Goal: Task Accomplishment & Management: Manage account settings

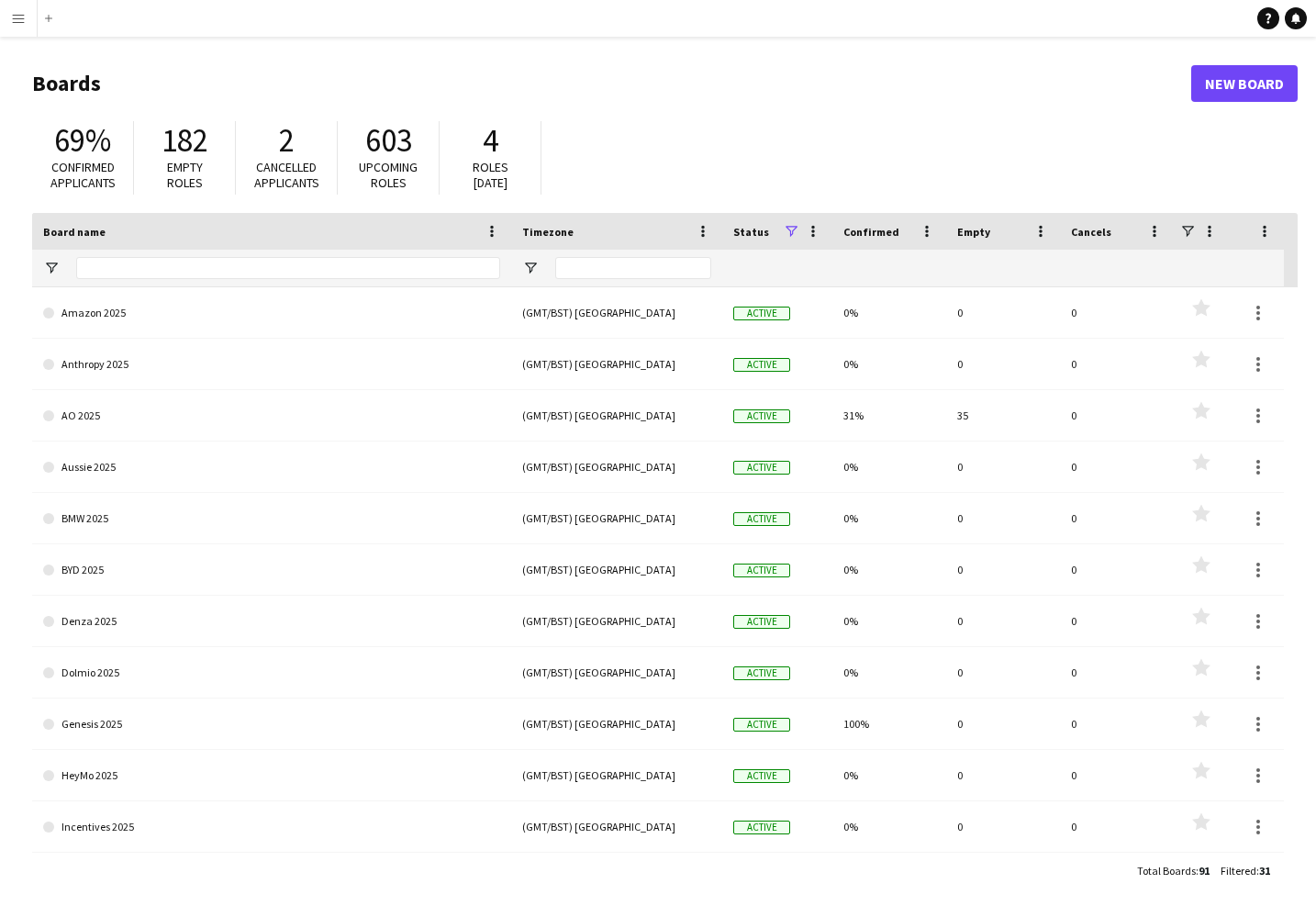
click at [19, 24] on app-icon "Menu" at bounding box center [18, 18] width 15 height 15
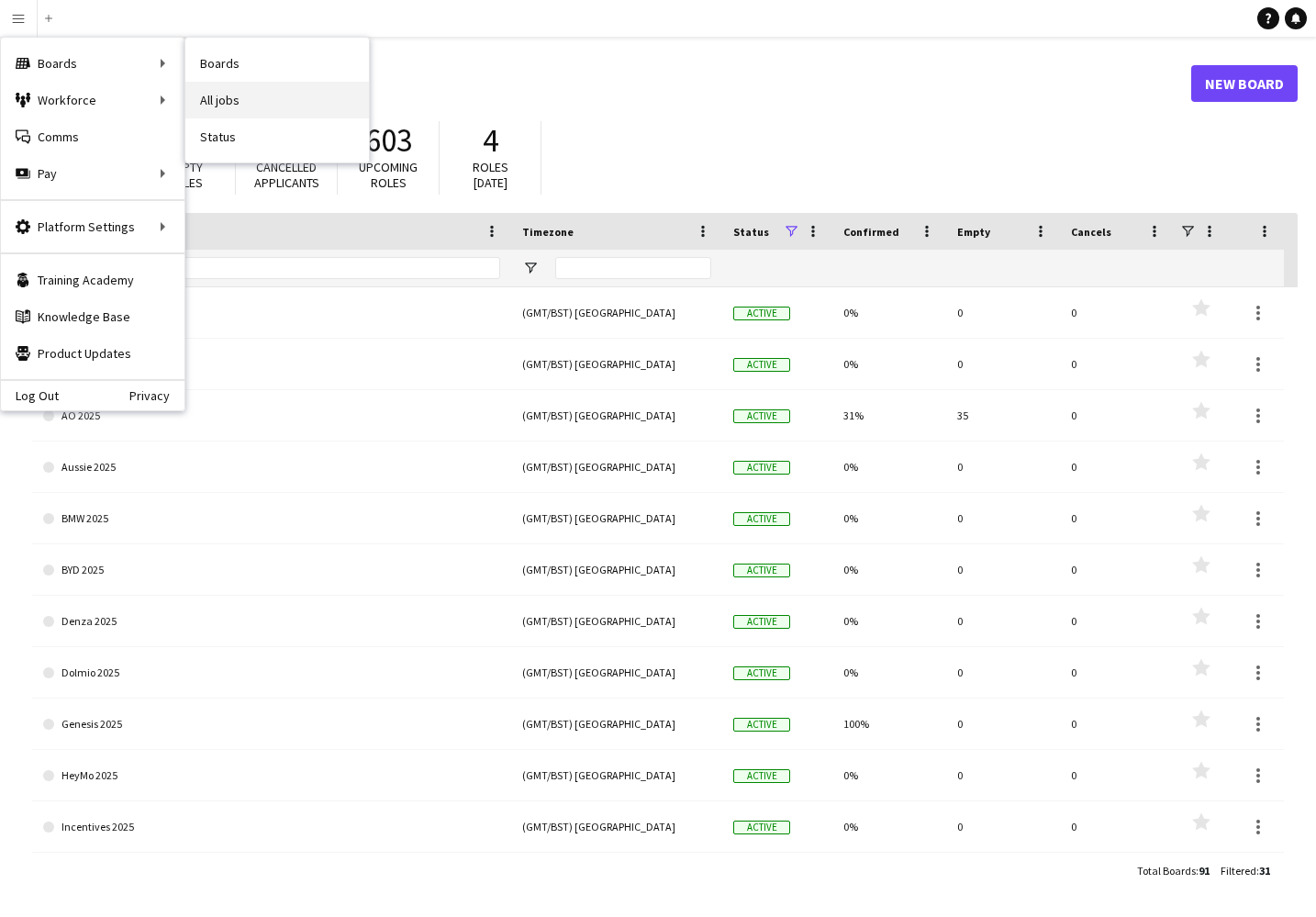
click at [222, 97] on link "All jobs" at bounding box center [277, 100] width 183 height 37
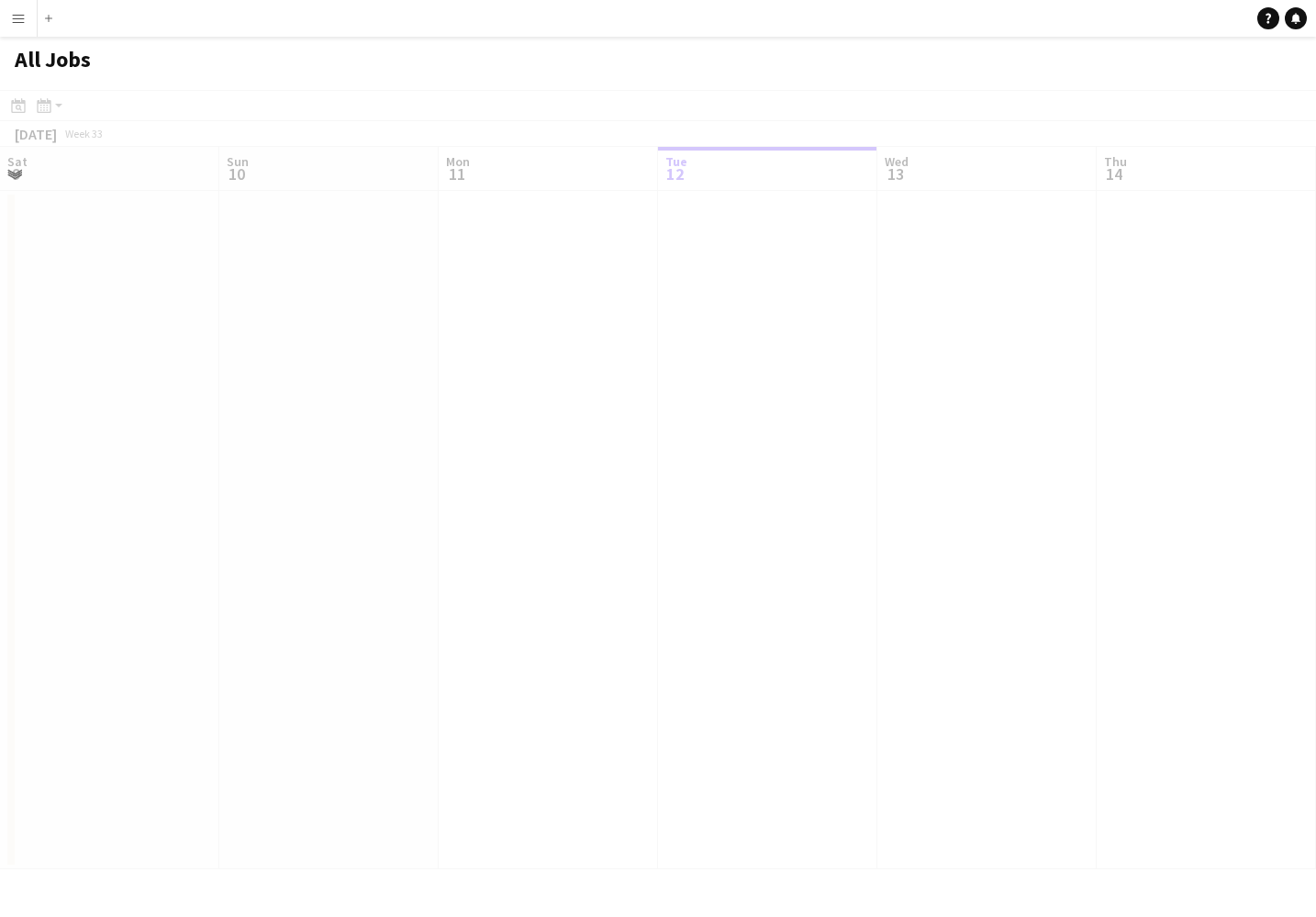
scroll to position [0, 439]
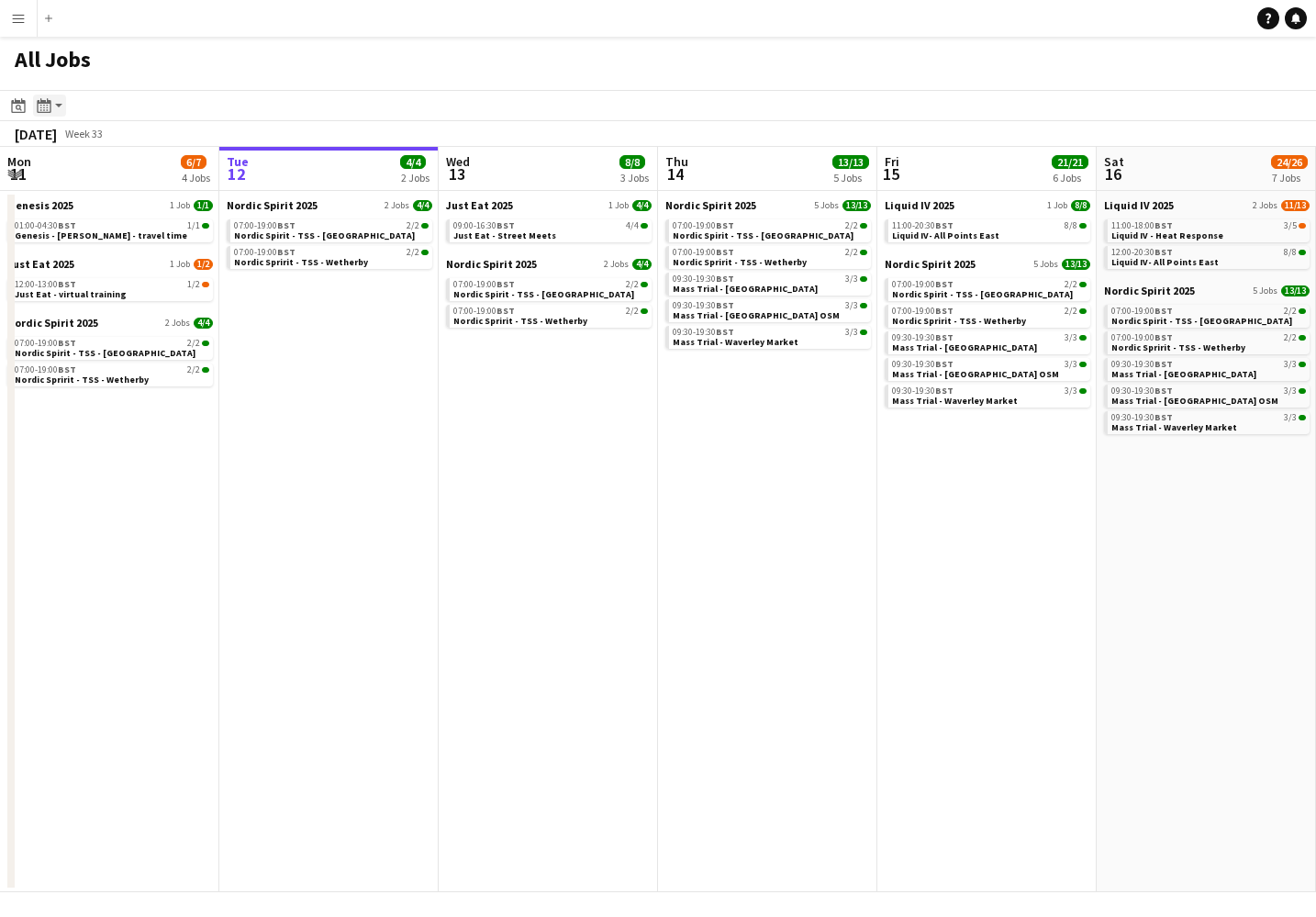
click at [56, 105] on app-action-btn "Month view / Day view" at bounding box center [50, 105] width 33 height 22
click at [20, 108] on icon at bounding box center [19, 107] width 7 height 7
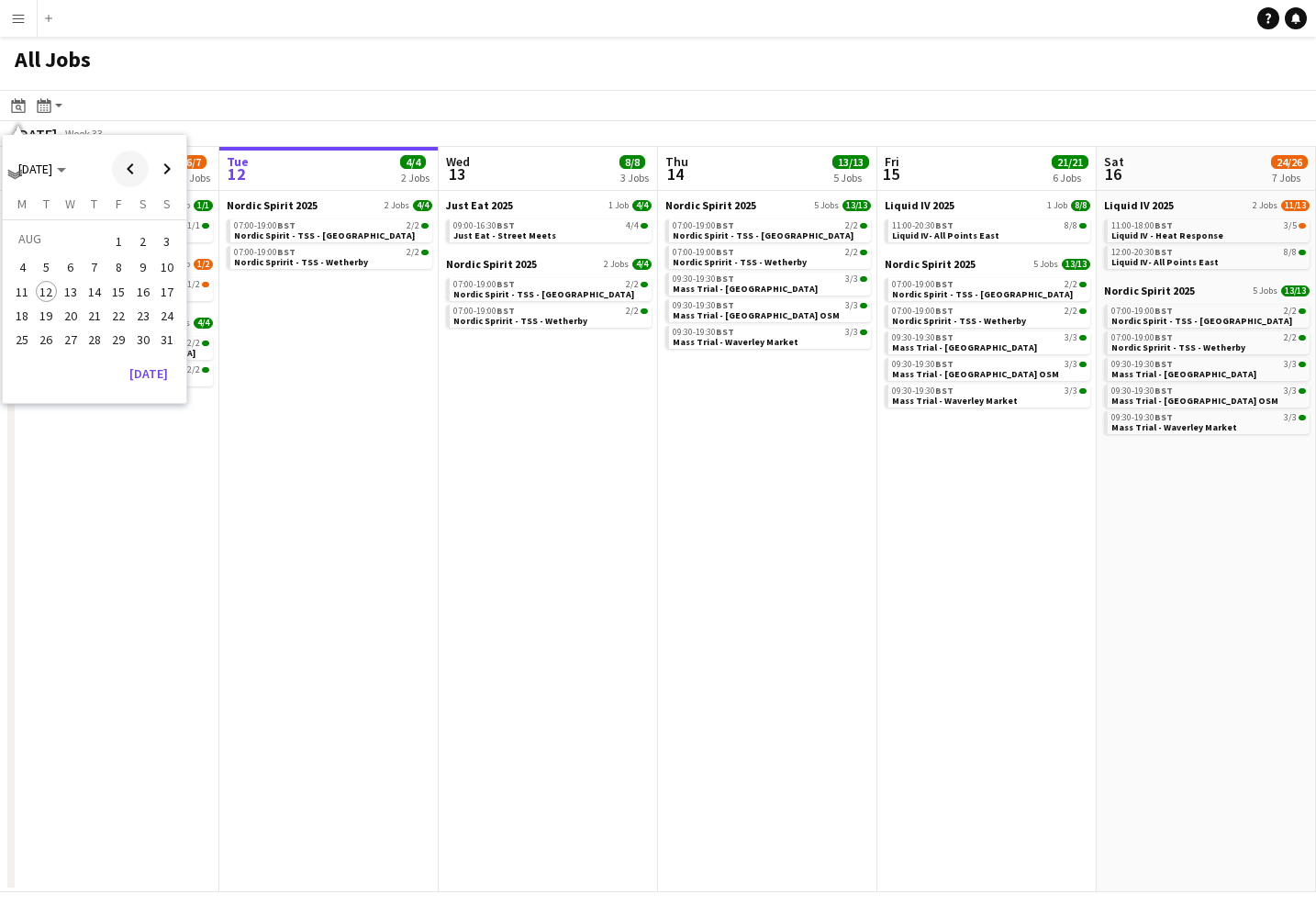
click at [130, 166] on span "Previous month" at bounding box center [131, 169] width 37 height 37
click at [167, 281] on span "13" at bounding box center [167, 287] width 22 height 22
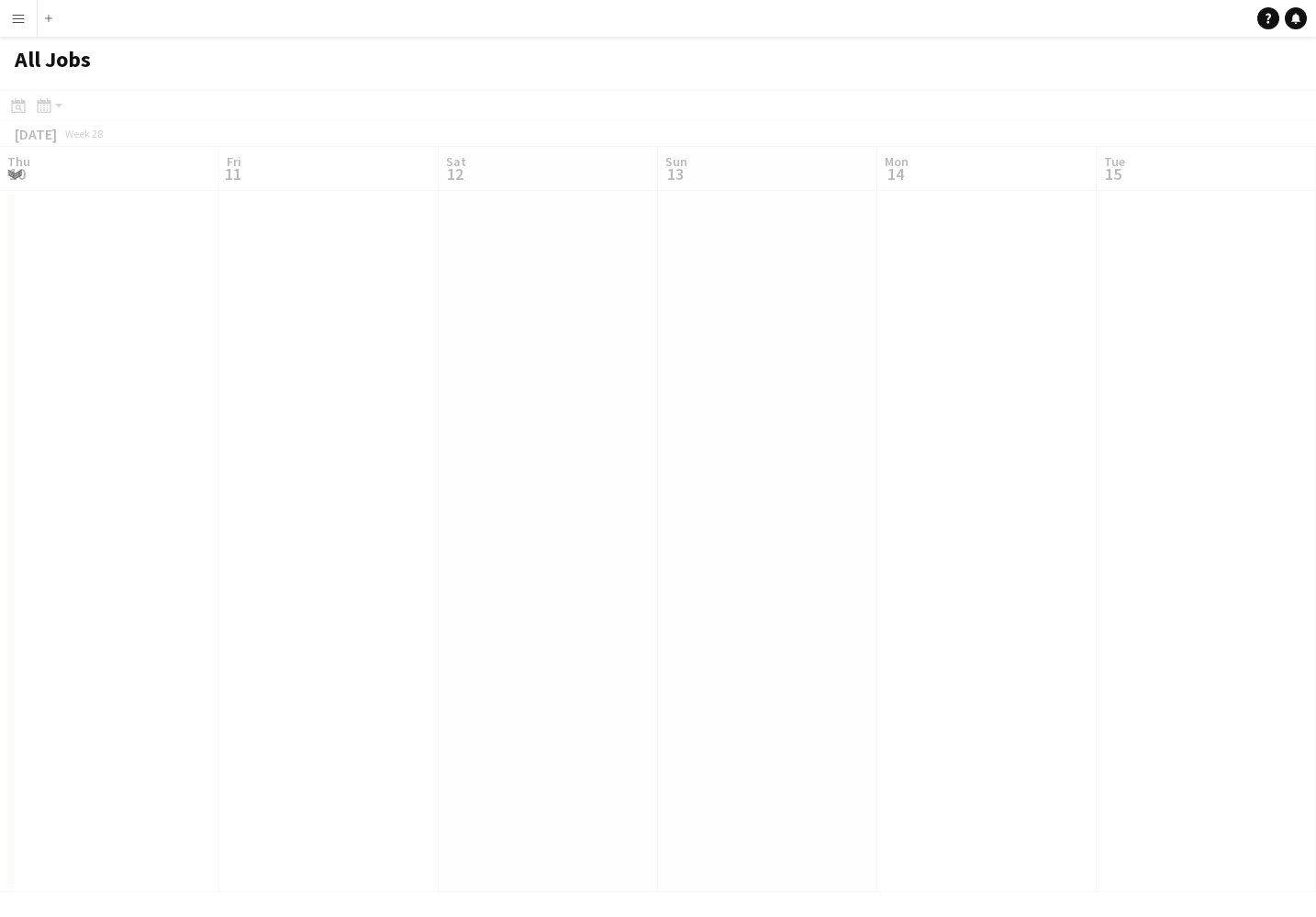
scroll to position [0, 632]
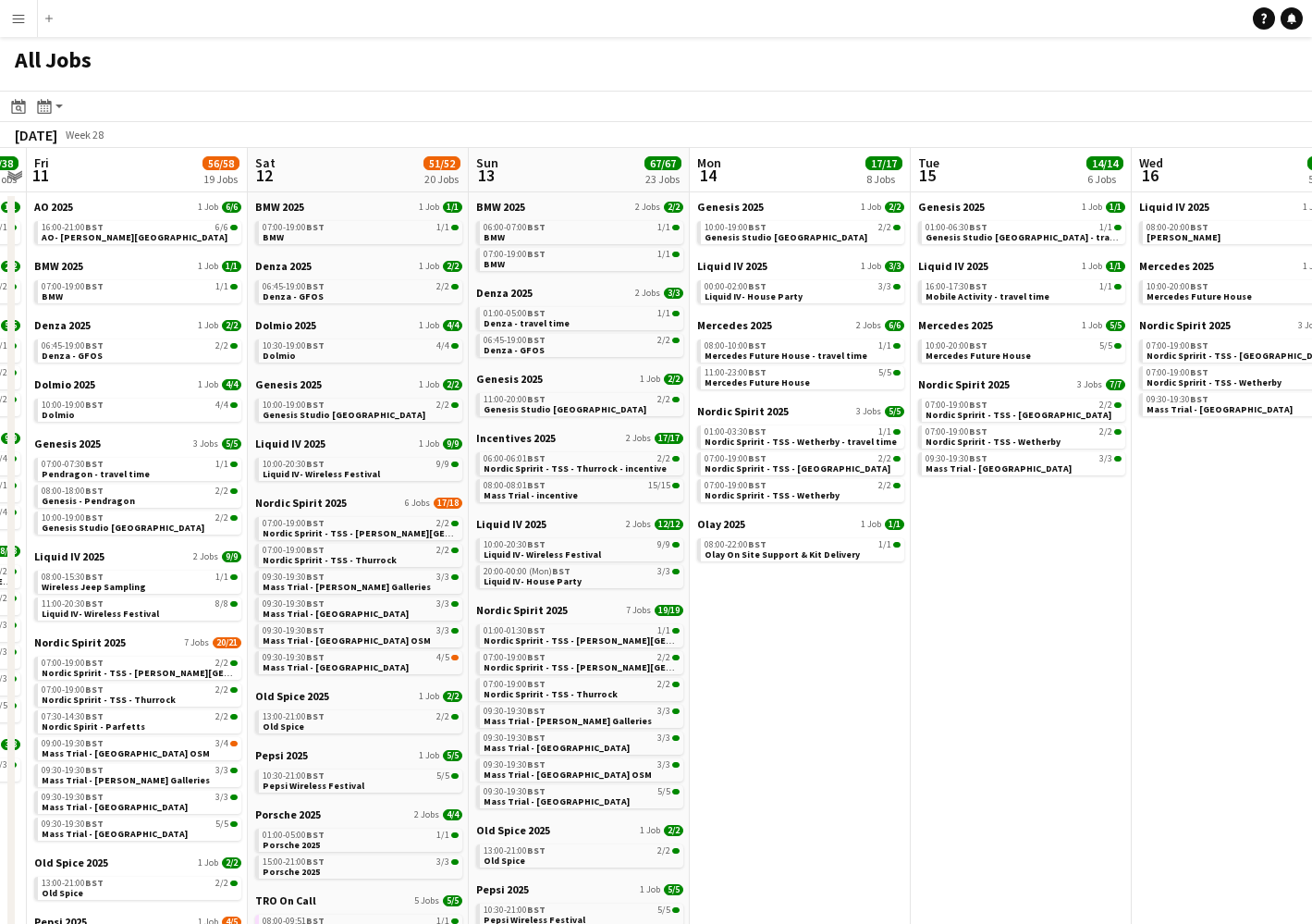
click at [17, 24] on app-icon "Menu" at bounding box center [18, 18] width 15 height 15
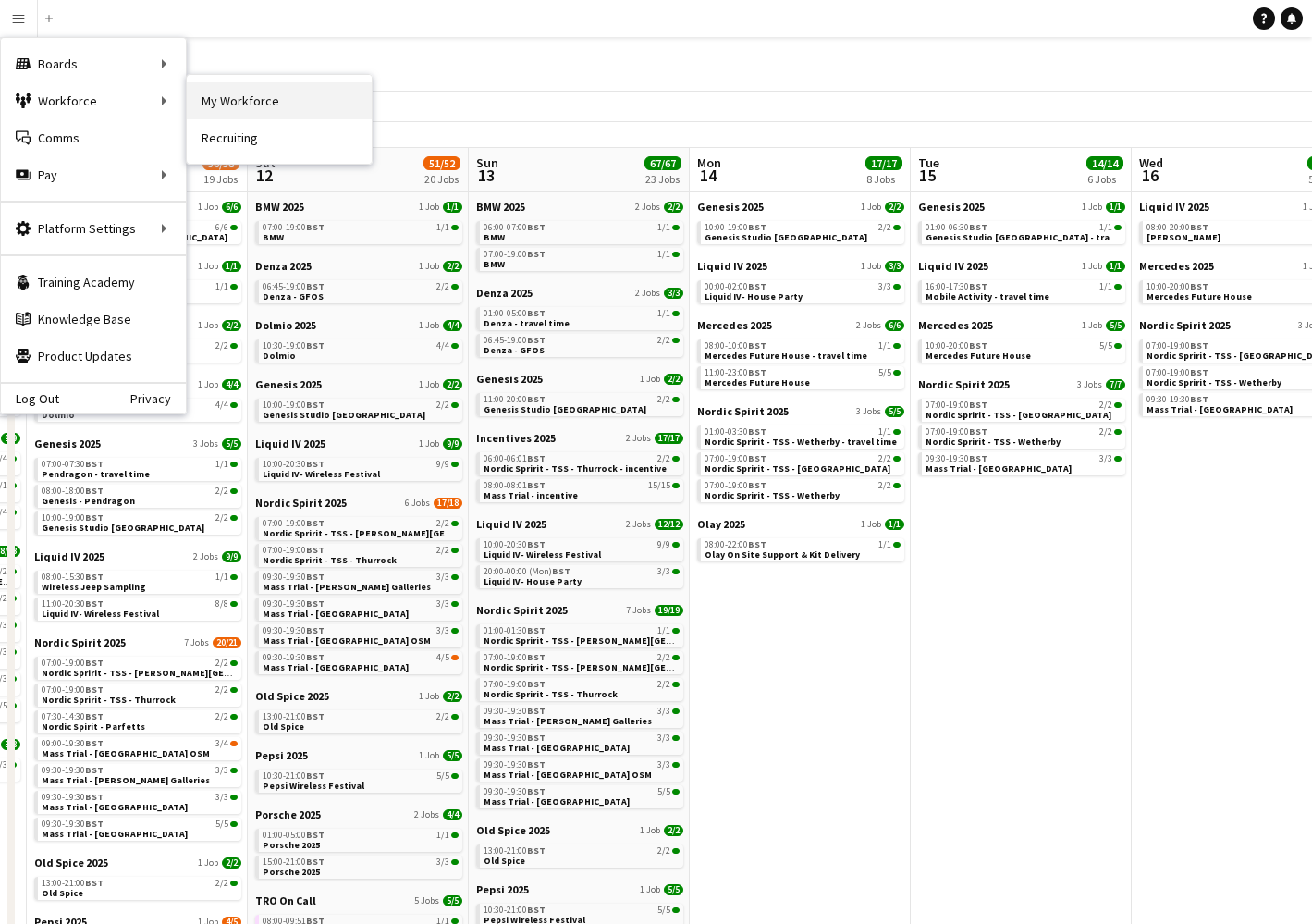
click at [243, 98] on link "My Workforce" at bounding box center [279, 101] width 185 height 37
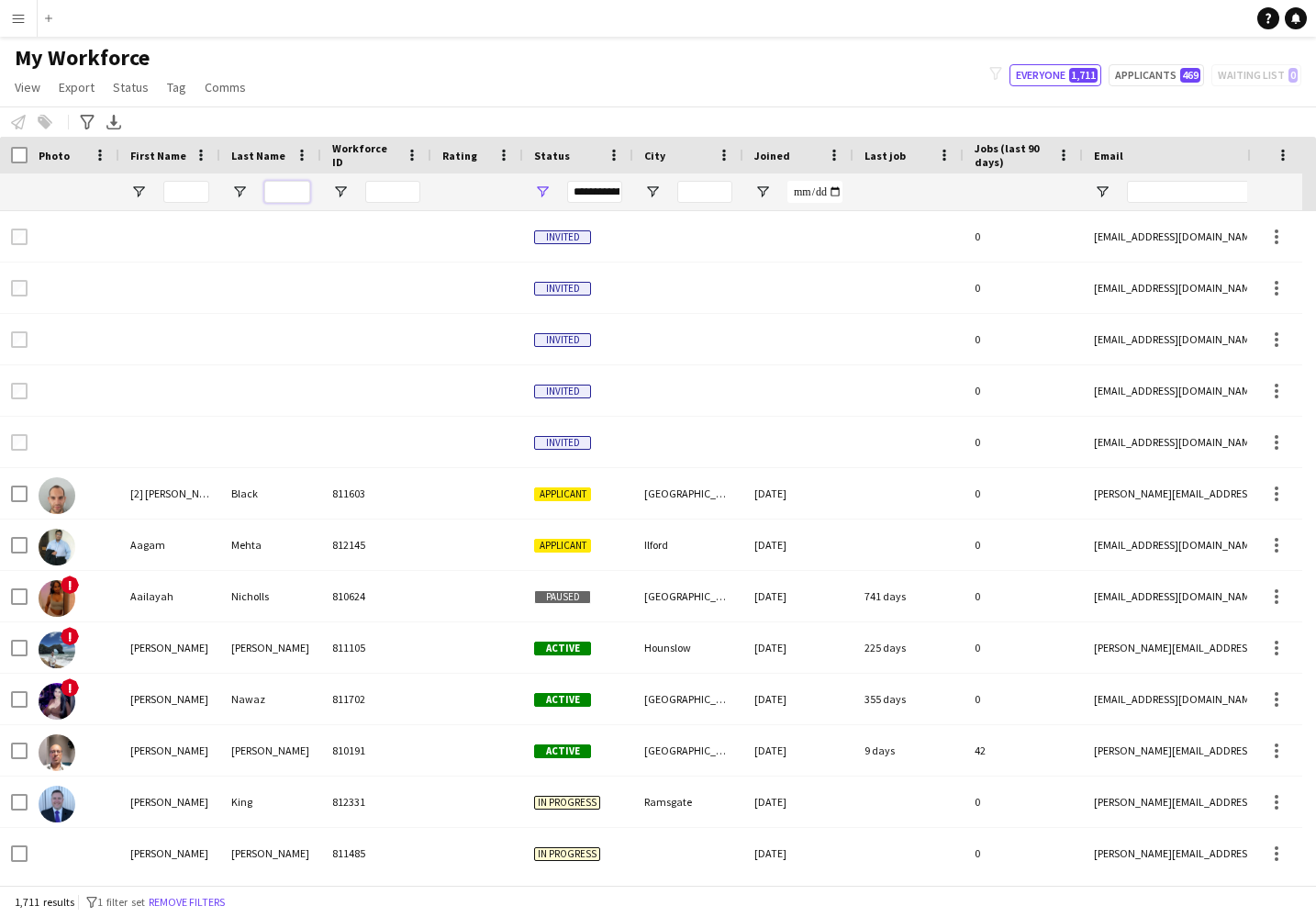
click at [275, 189] on input "Last Name Filter Input" at bounding box center [287, 192] width 46 height 22
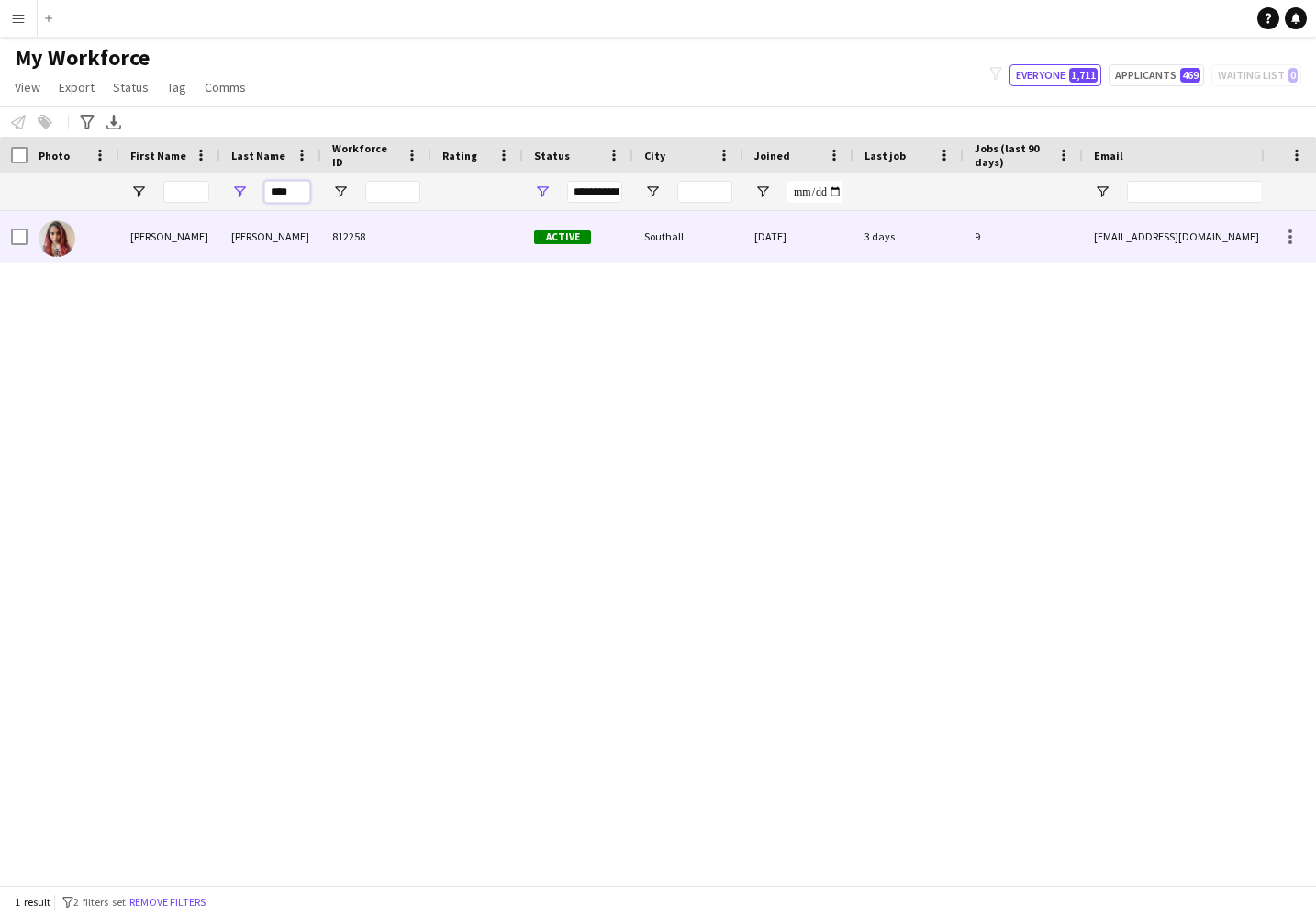
type input "****"
click at [452, 235] on div at bounding box center [478, 237] width 92 height 51
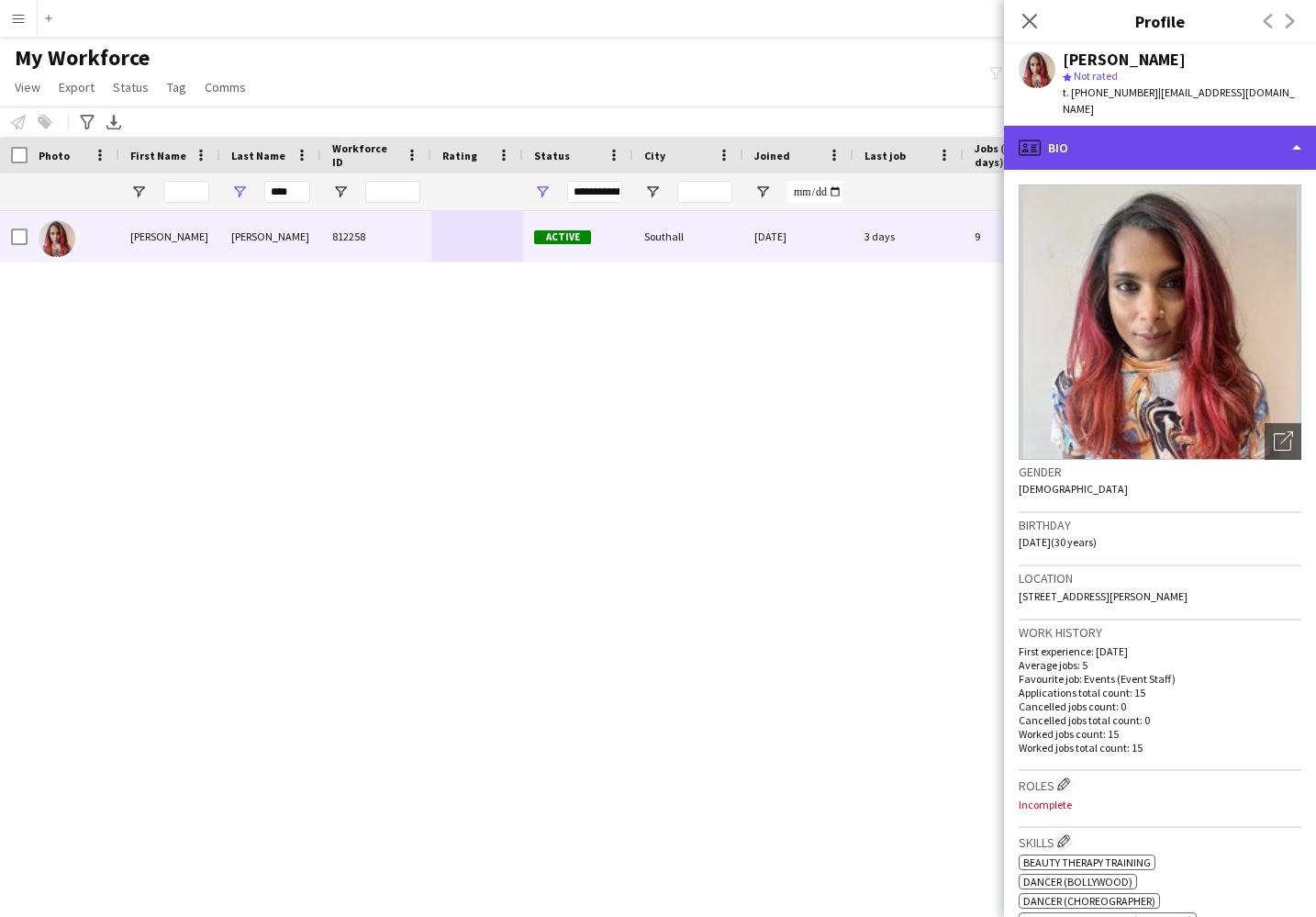
click at [1194, 146] on div "profile Bio" at bounding box center [1160, 147] width 312 height 44
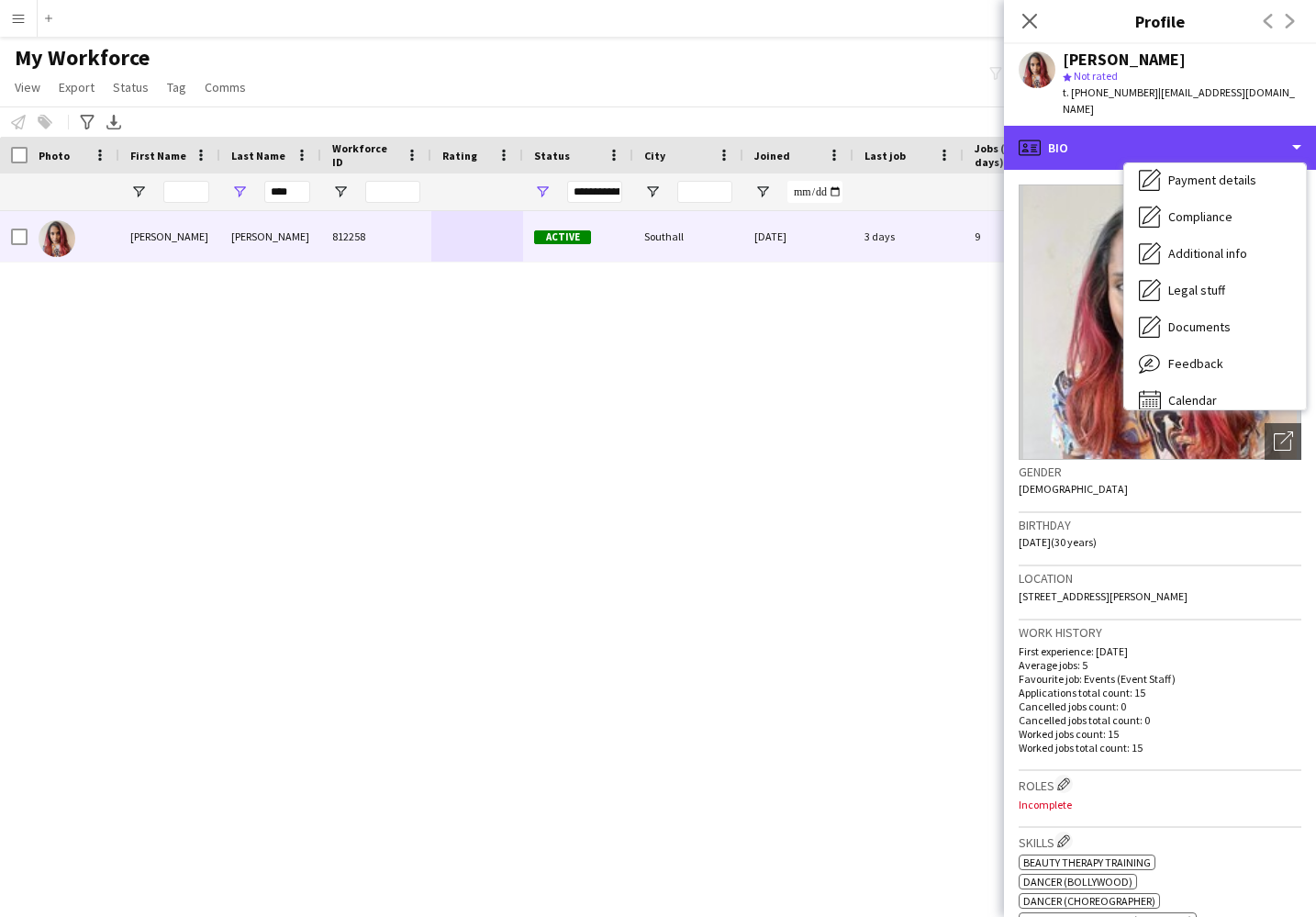
scroll to position [246, 0]
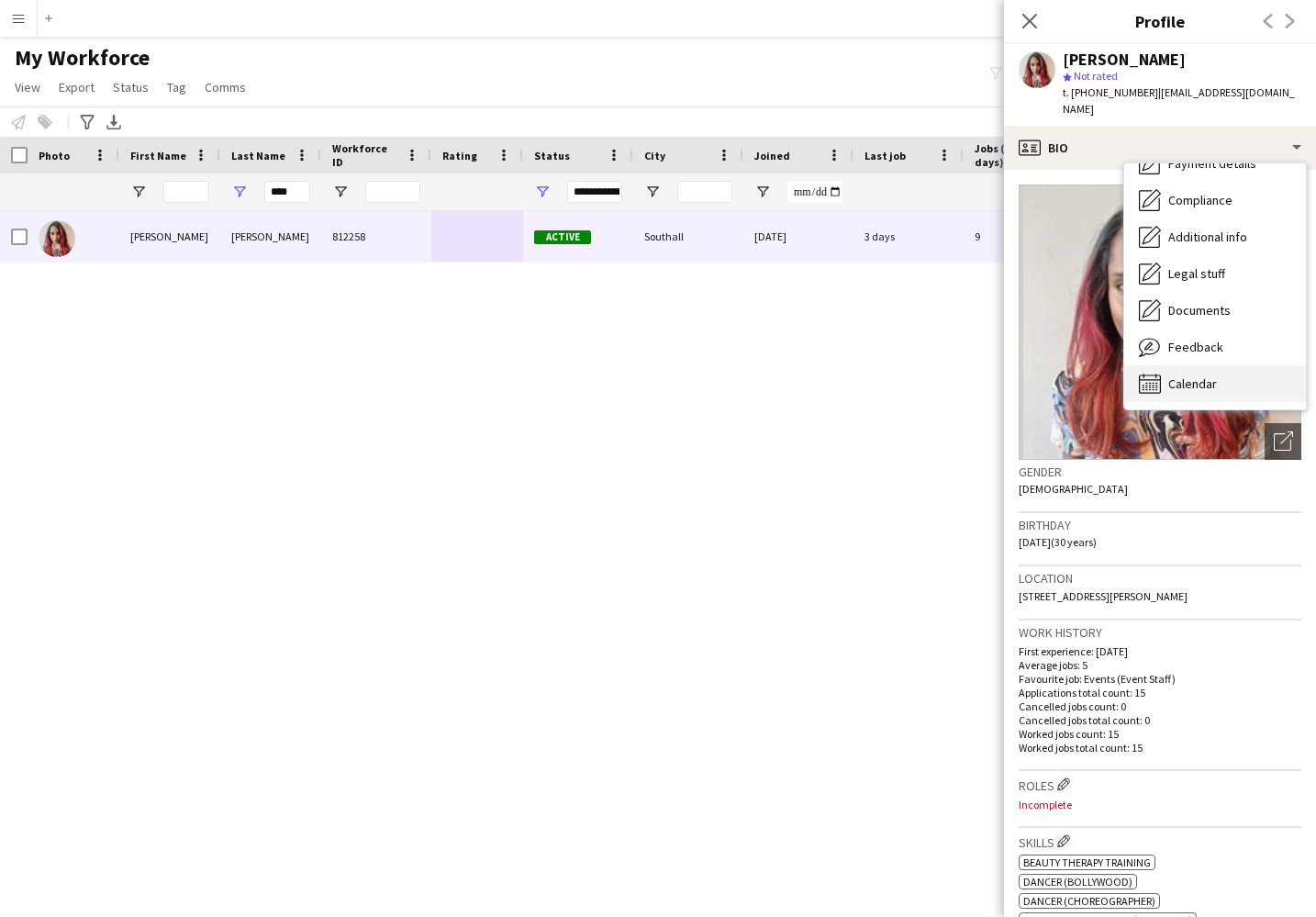
click at [1220, 382] on div "Calendar Calendar" at bounding box center [1216, 384] width 181 height 37
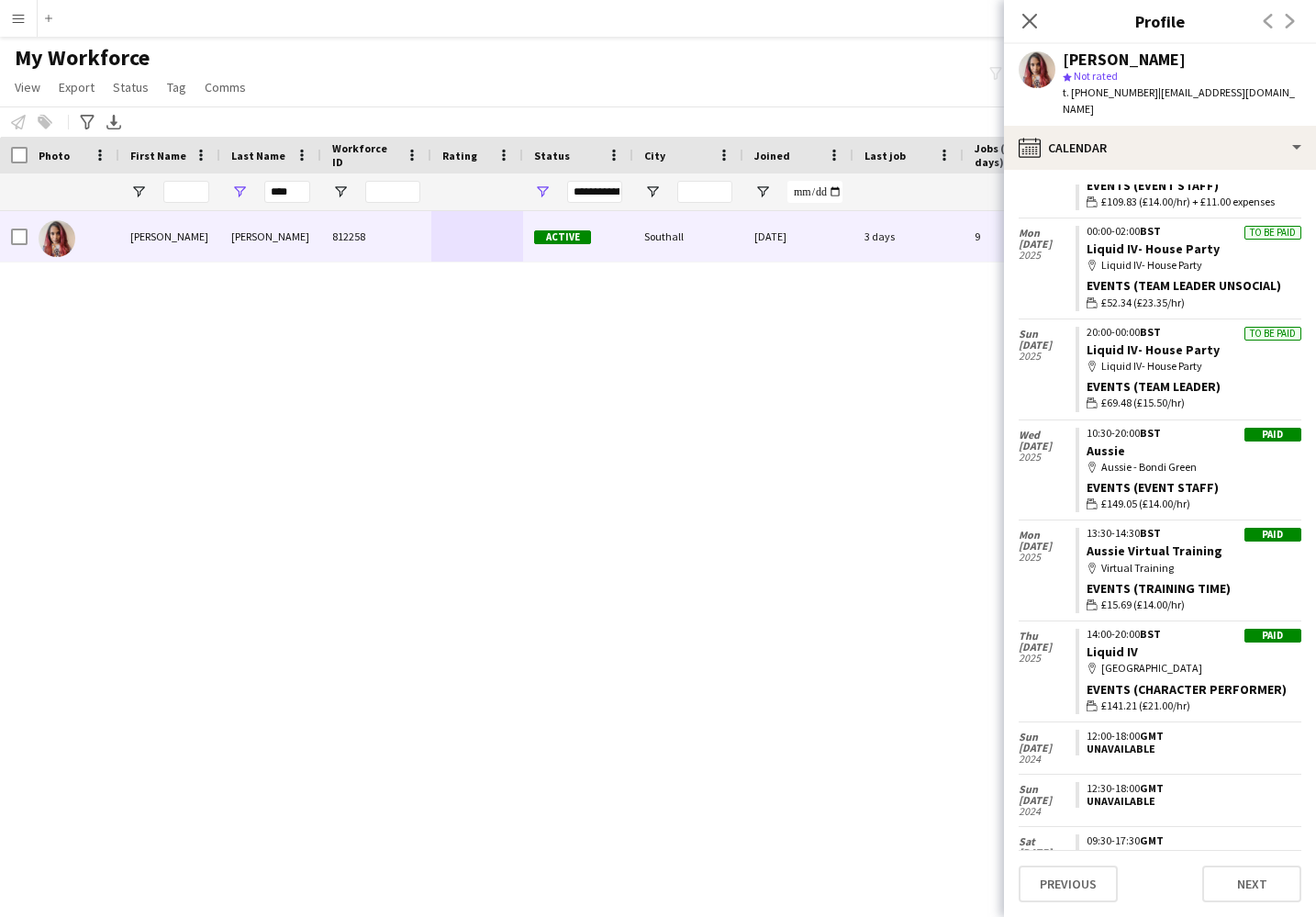
scroll to position [1035, 0]
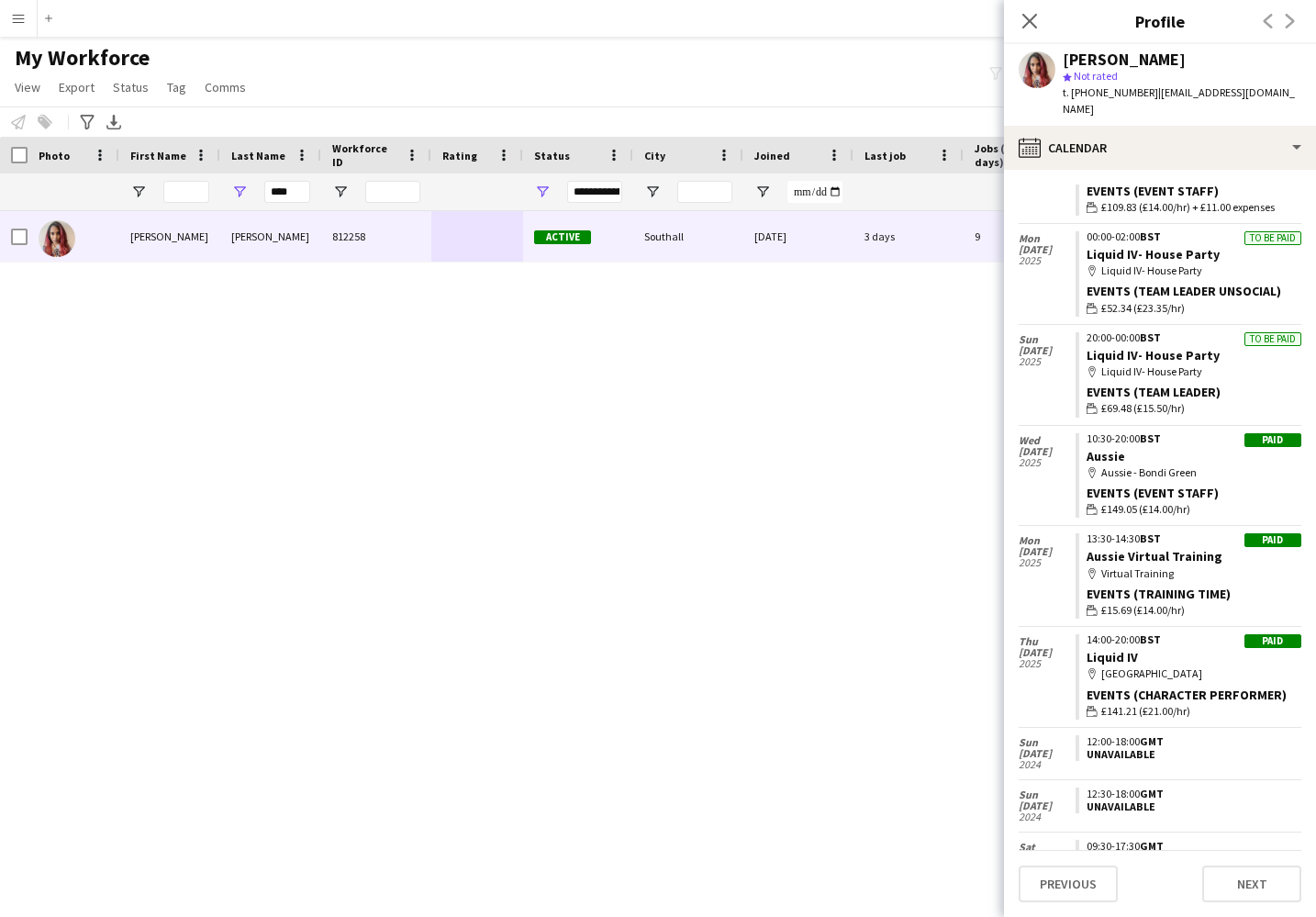
click at [25, 19] on button "Menu" at bounding box center [19, 19] width 37 height 37
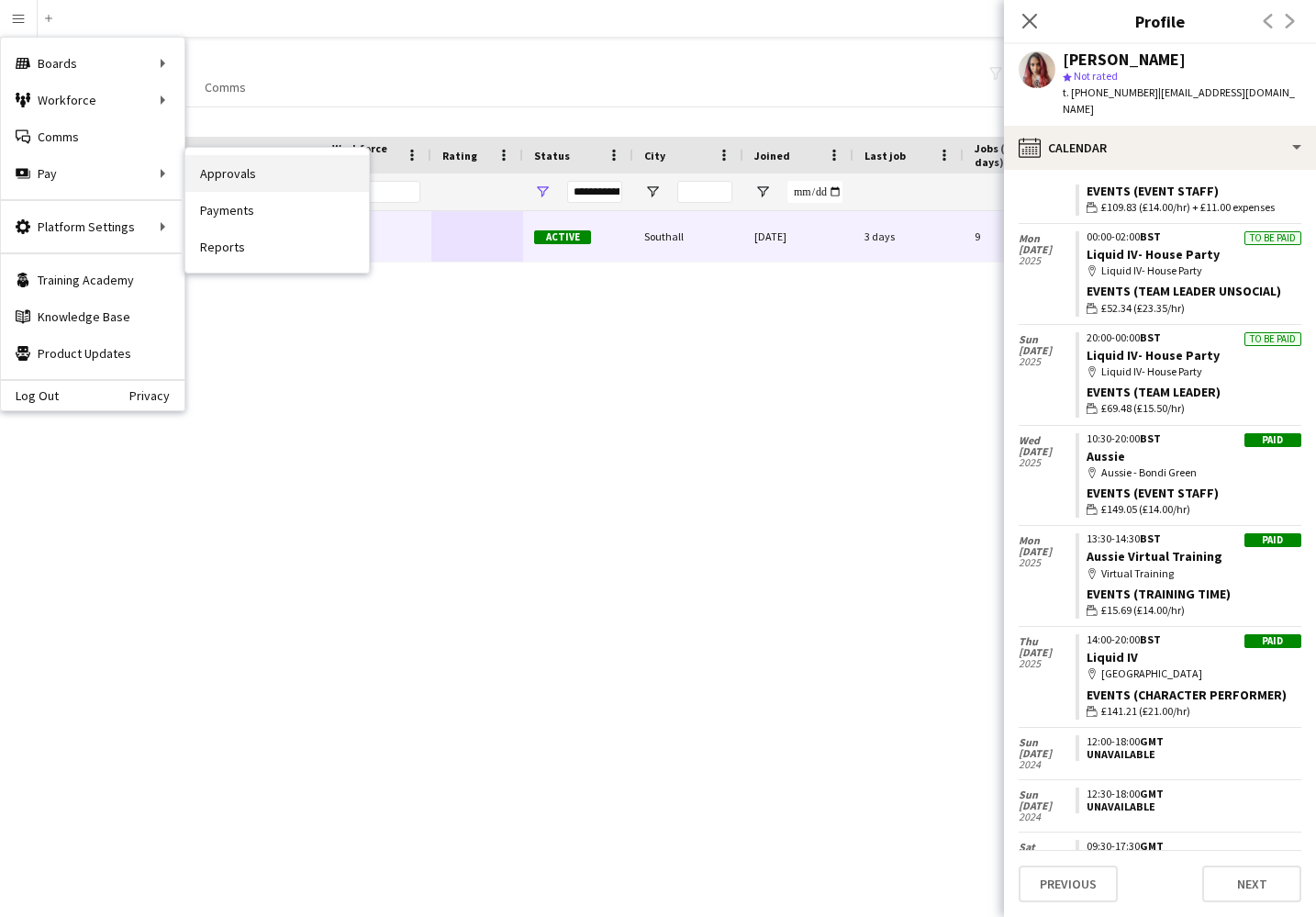
click at [234, 178] on link "Approvals" at bounding box center [277, 173] width 183 height 37
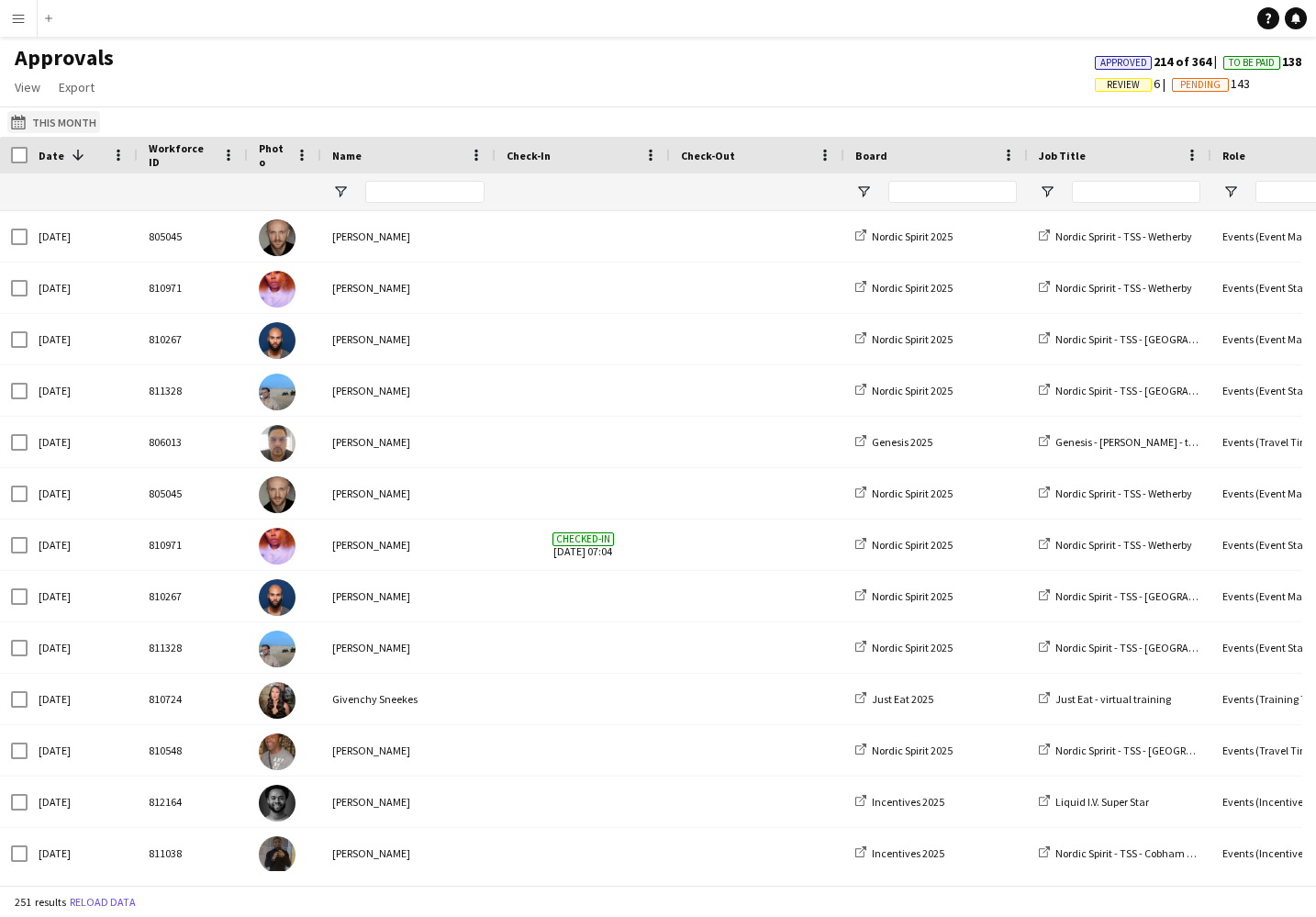
click at [54, 121] on button "This Month This Month" at bounding box center [54, 122] width 93 height 22
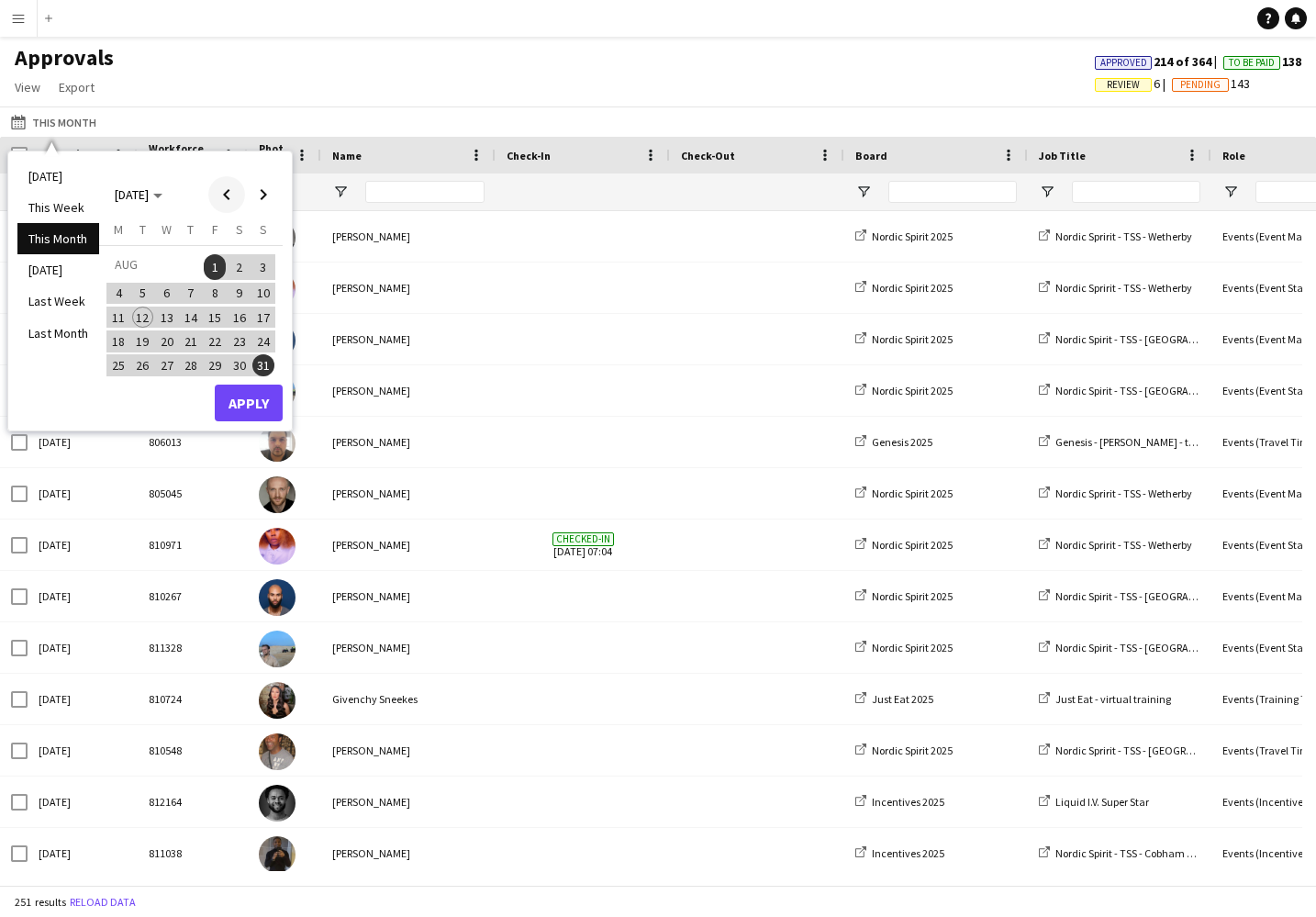
click at [226, 194] on span "Previous month" at bounding box center [227, 195] width 37 height 37
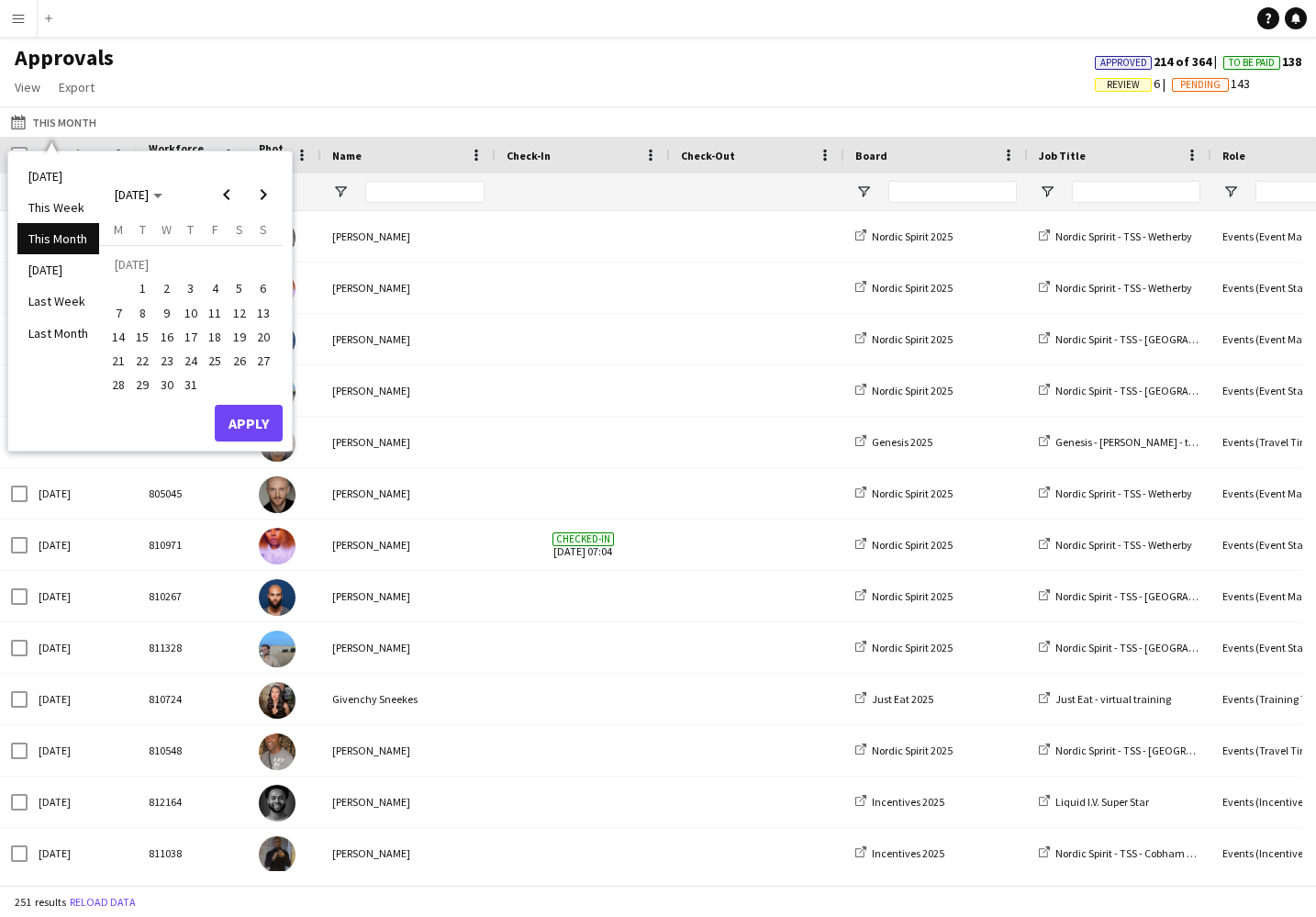
click at [265, 311] on span "13" at bounding box center [263, 313] width 22 height 22
click at [118, 334] on span "14" at bounding box center [118, 336] width 22 height 22
click at [253, 427] on button "Apply" at bounding box center [249, 423] width 68 height 37
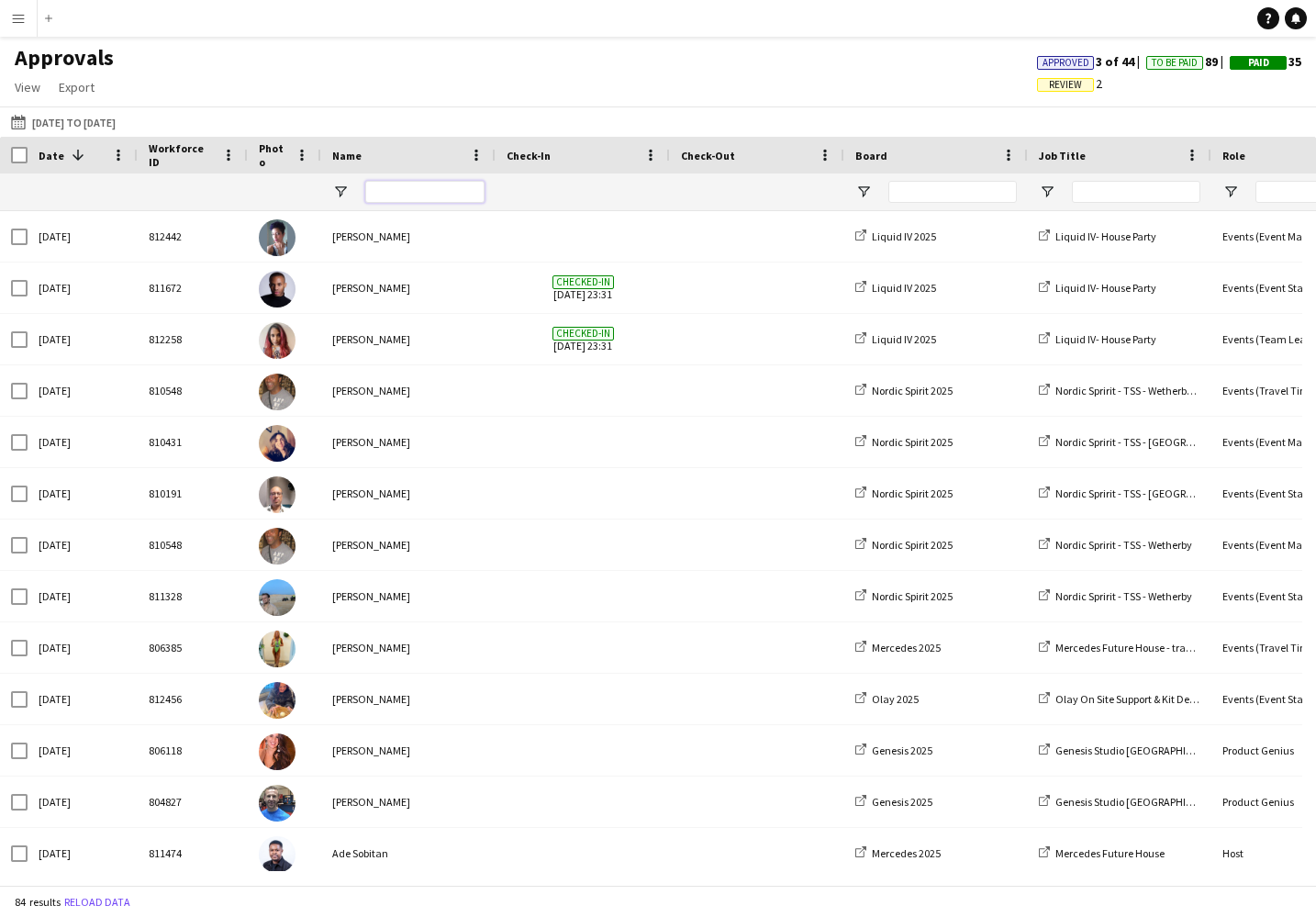
click at [388, 189] on input "Name Filter Input" at bounding box center [425, 192] width 119 height 22
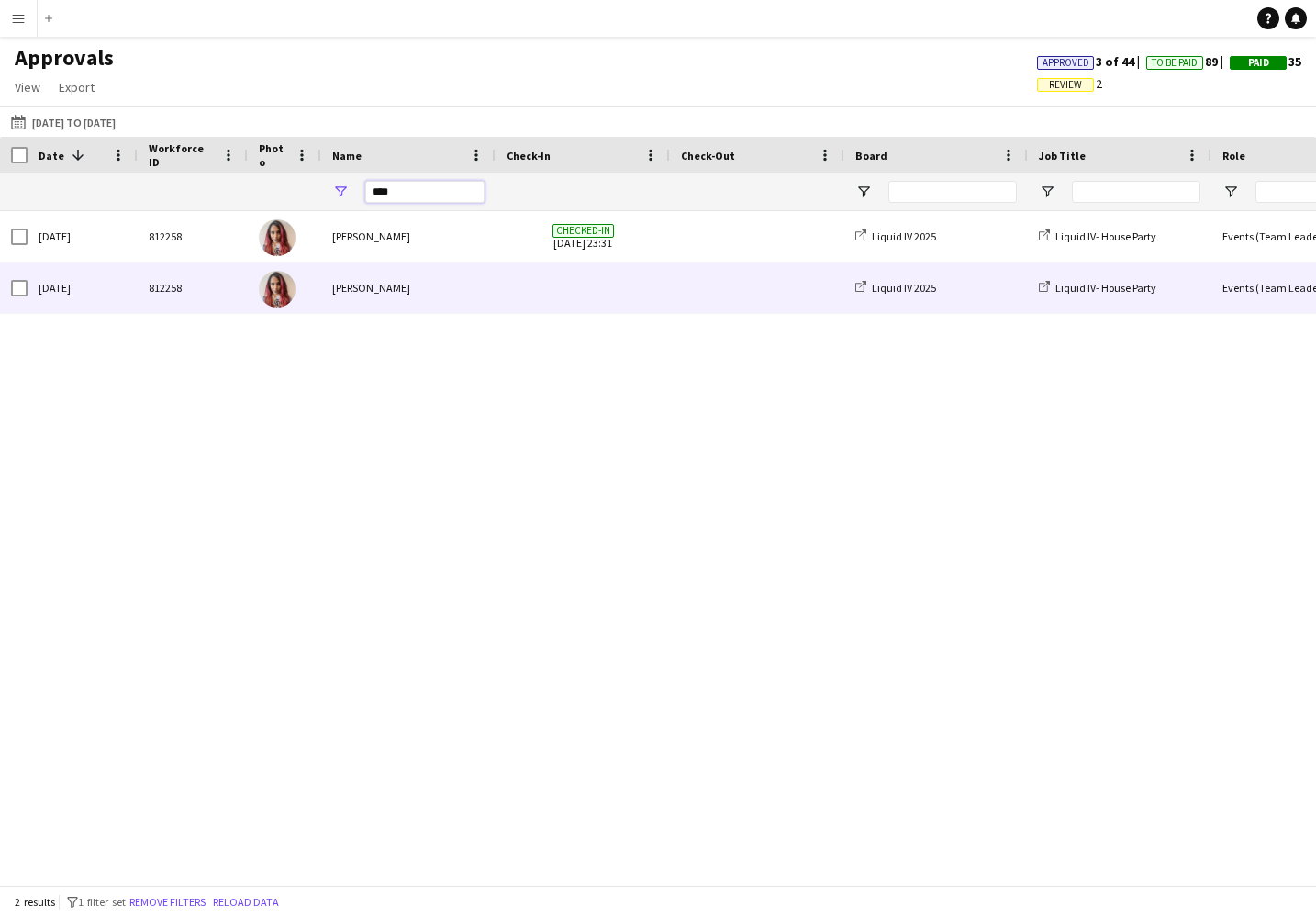
type input "****"
click at [627, 292] on span at bounding box center [583, 287] width 152 height 51
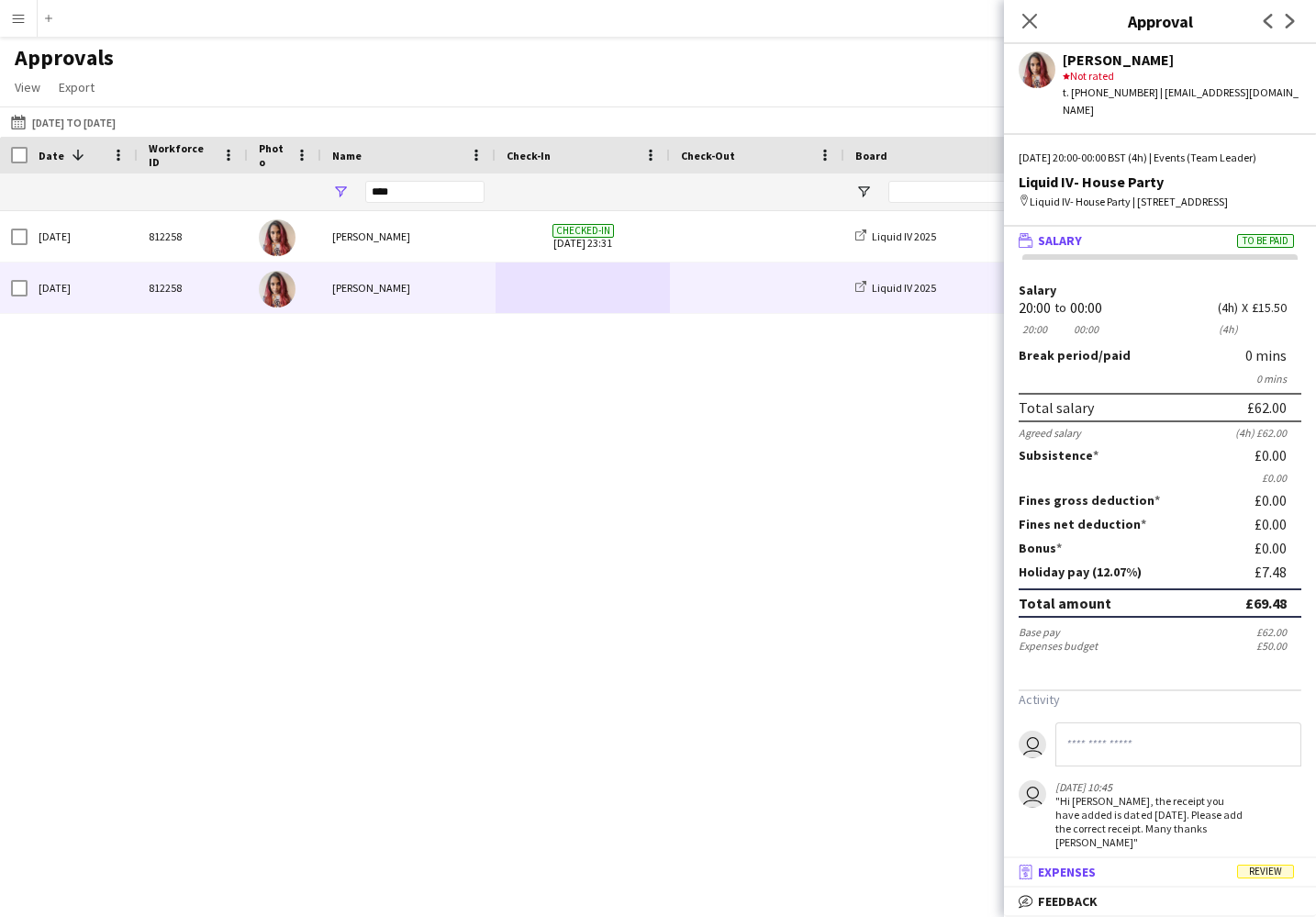
click at [1229, 871] on mat-panel-title "receipt Expenses Review" at bounding box center [1156, 871] width 305 height 17
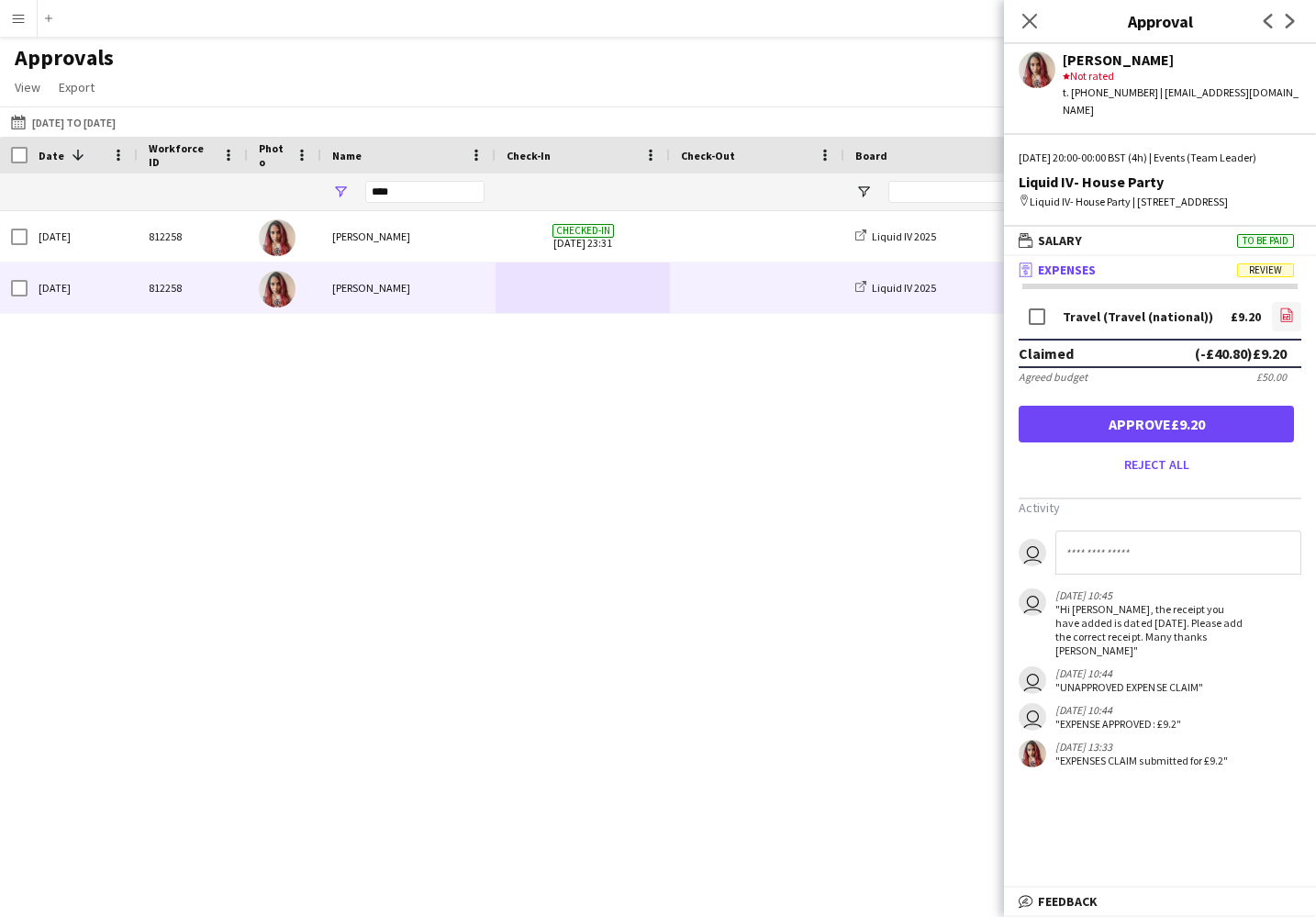
click at [1287, 318] on icon at bounding box center [1288, 317] width 2 height 2
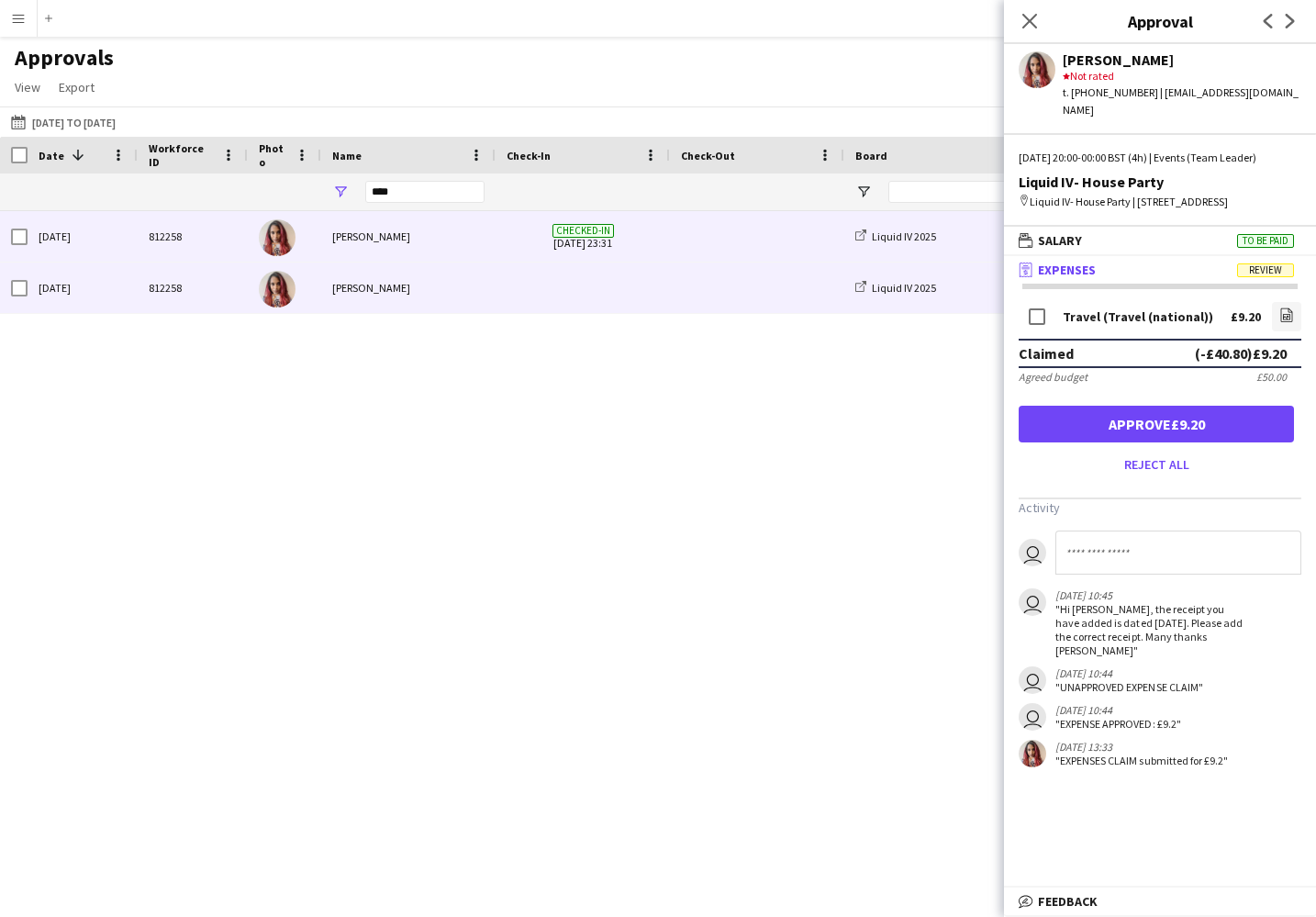
click at [714, 241] on span at bounding box center [757, 237] width 152 height 51
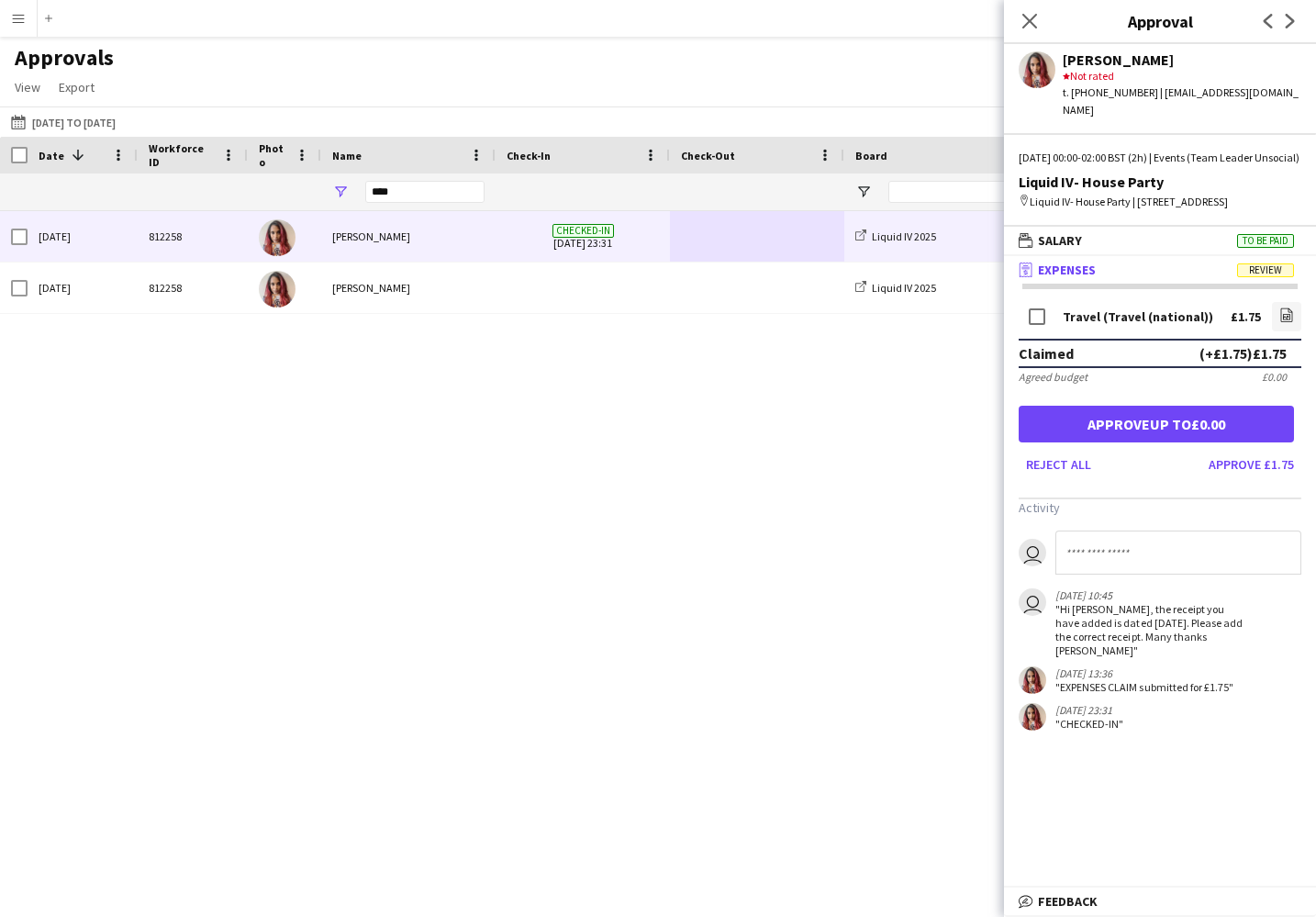
click at [1219, 278] on mat-panel-title "receipt Expenses Review" at bounding box center [1156, 269] width 305 height 17
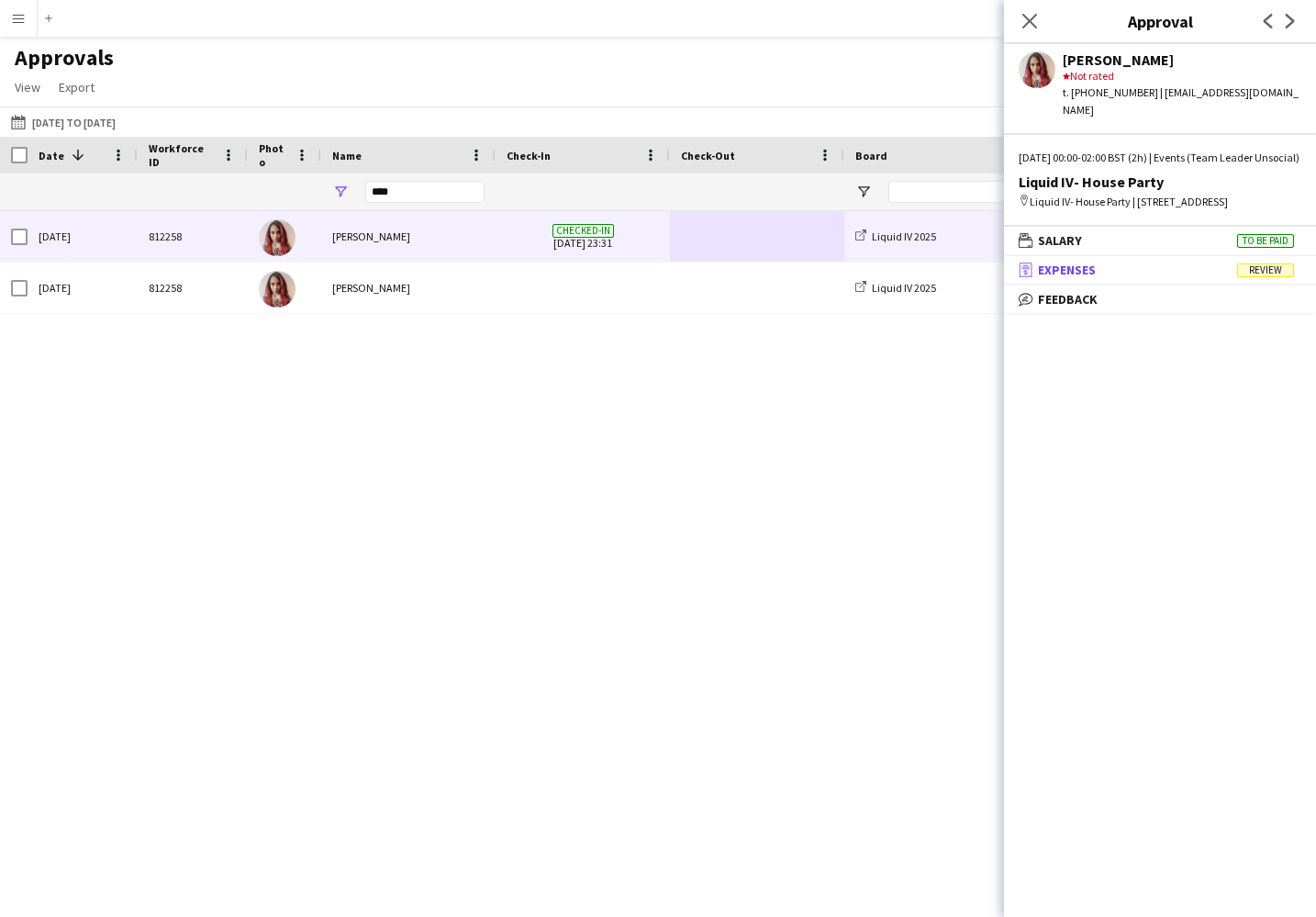
click at [1219, 278] on mat-panel-title "receipt Expenses Review" at bounding box center [1156, 269] width 305 height 17
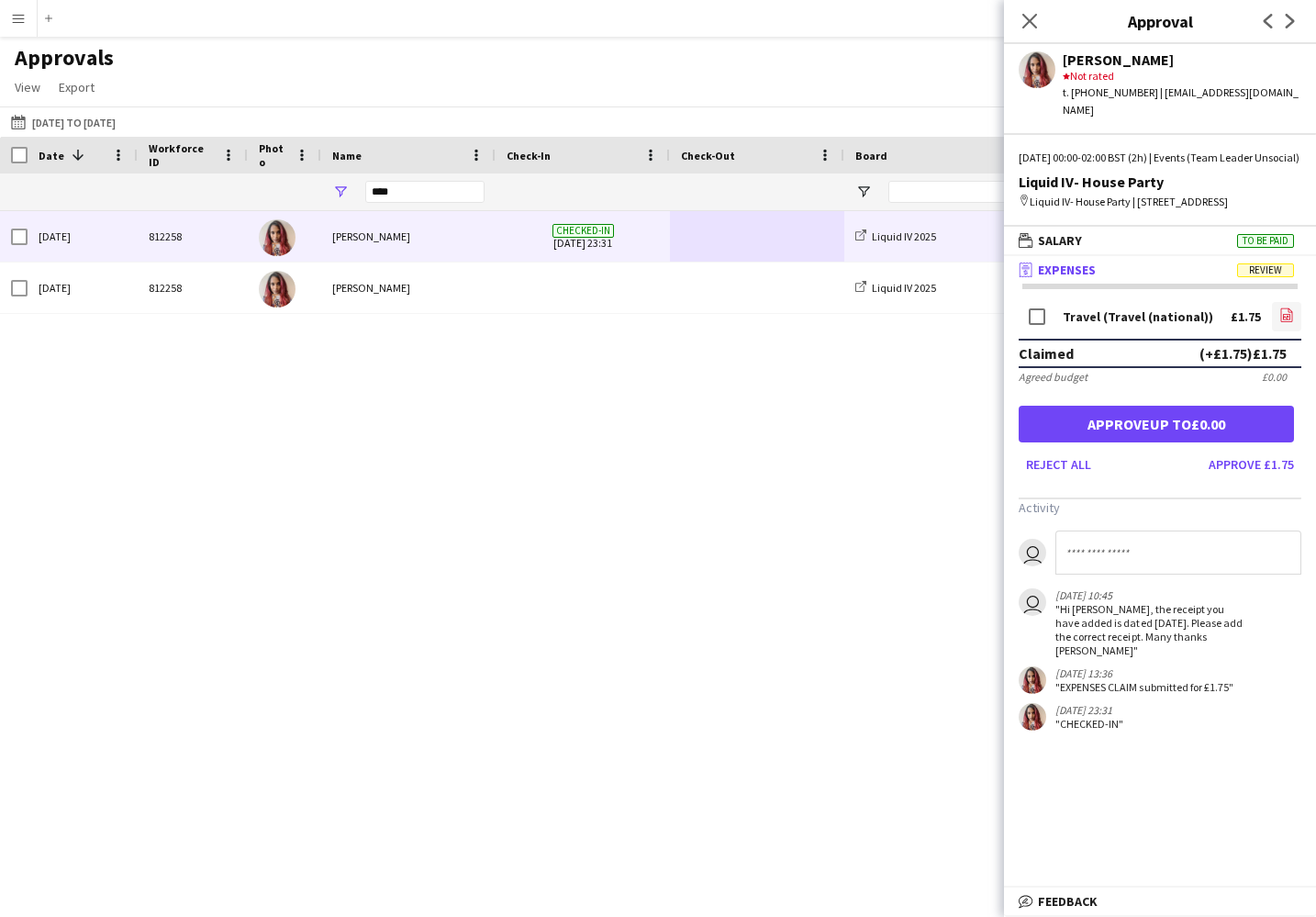
click at [1280, 323] on icon "file-image" at bounding box center [1287, 314] width 15 height 15
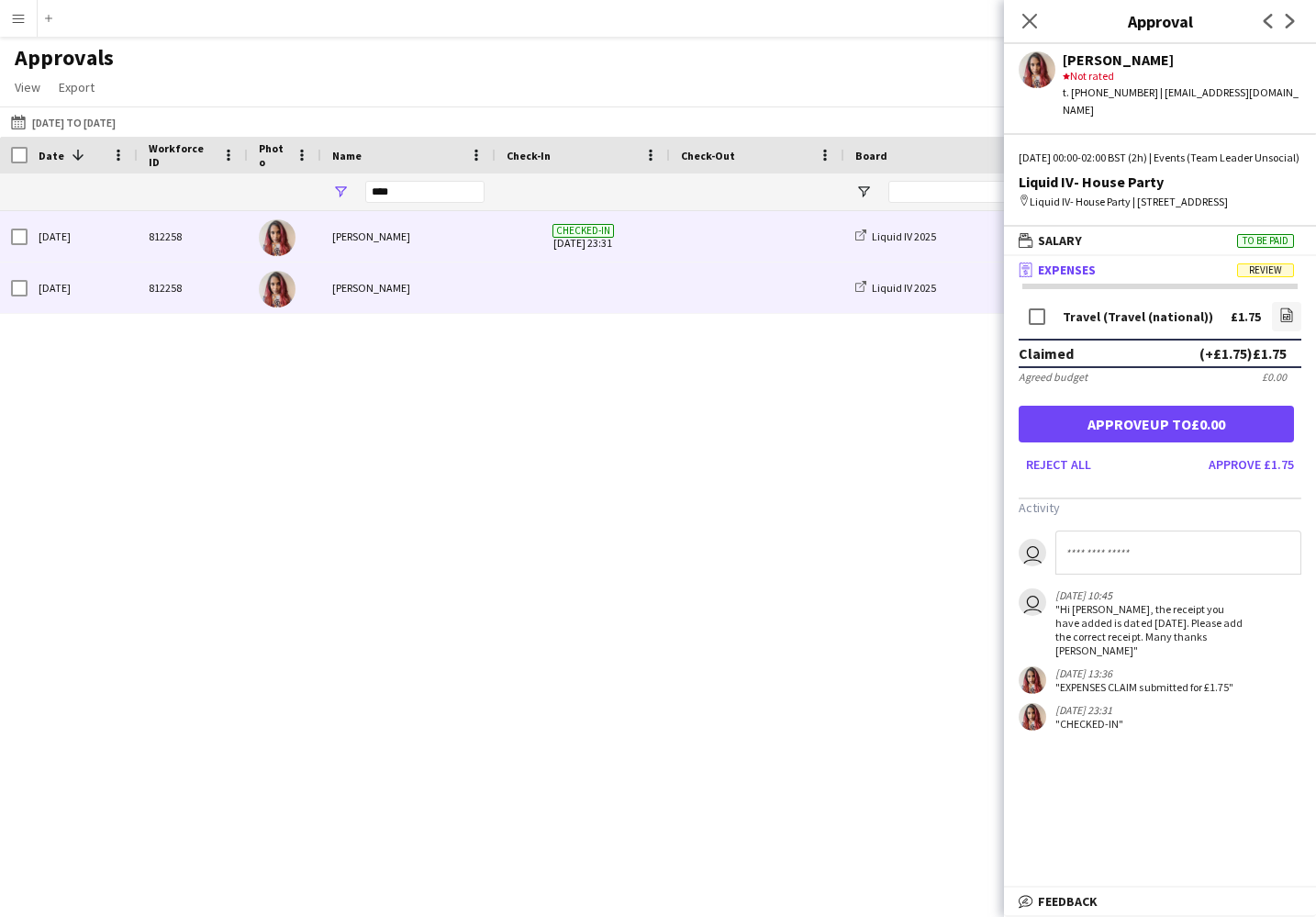
click at [491, 288] on div "[PERSON_NAME]" at bounding box center [408, 287] width 174 height 51
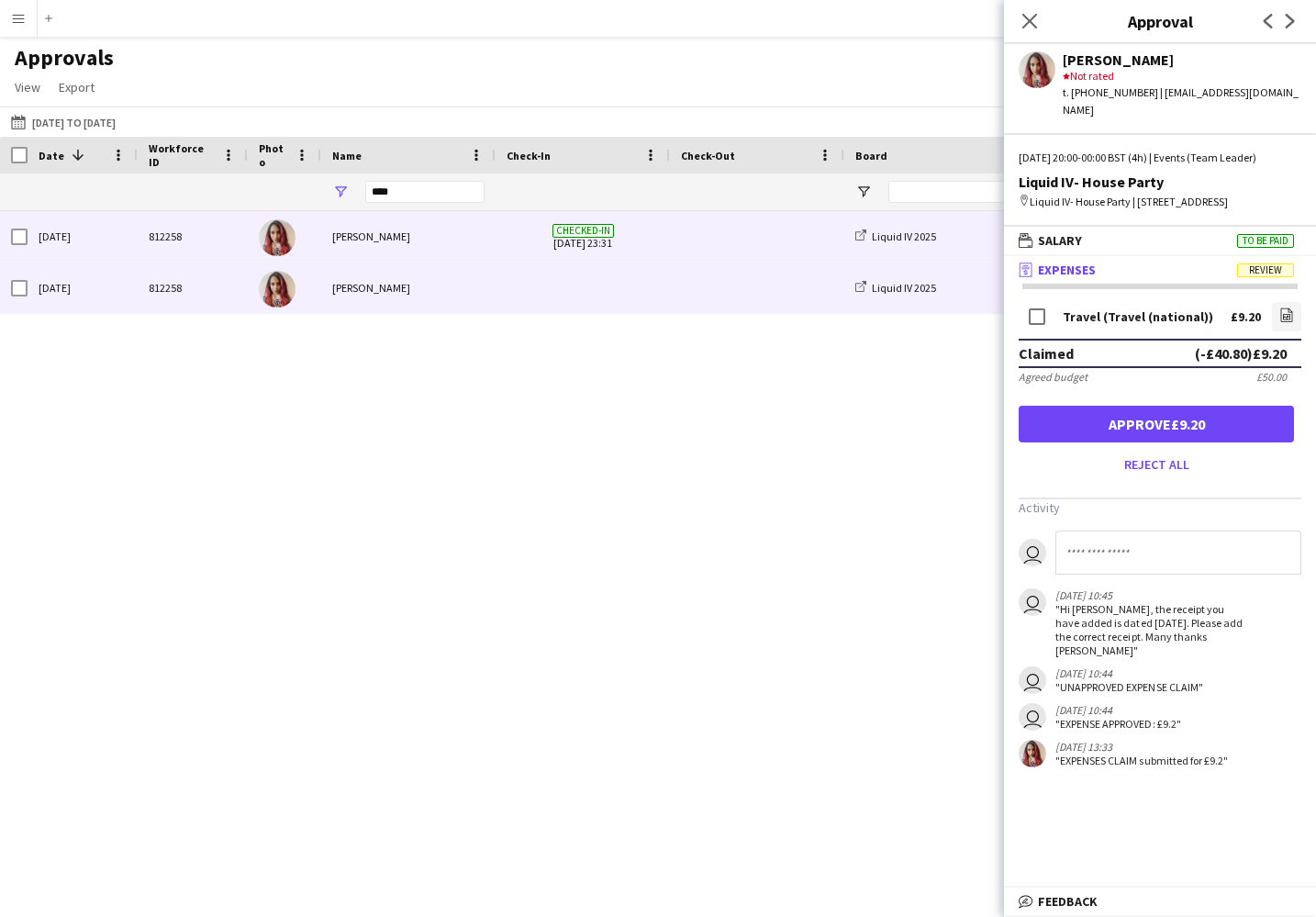
click at [480, 227] on div "[PERSON_NAME]" at bounding box center [408, 237] width 174 height 51
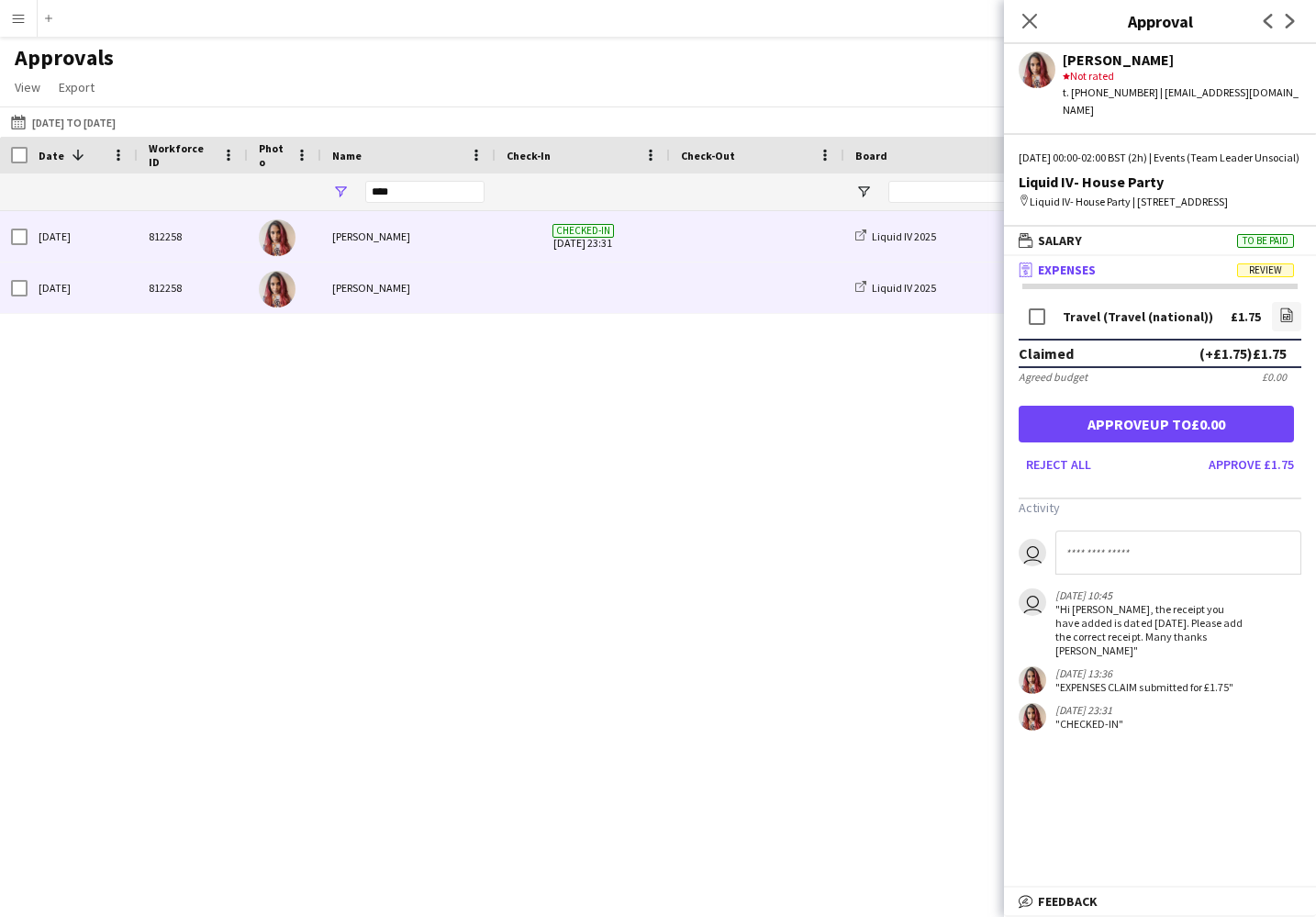
click at [497, 290] on div at bounding box center [583, 287] width 174 height 51
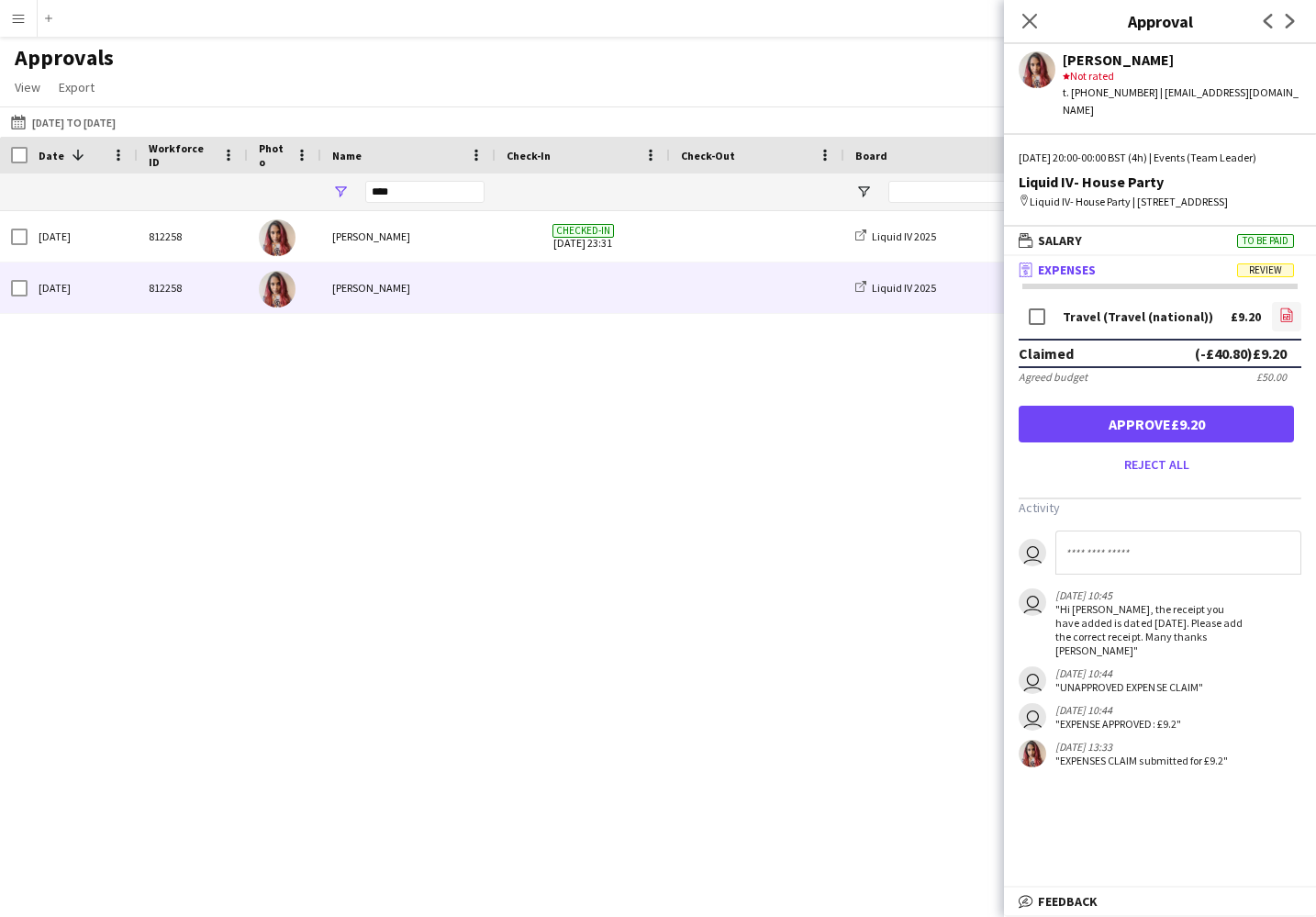
click at [1284, 315] on icon "file-image" at bounding box center [1287, 314] width 15 height 15
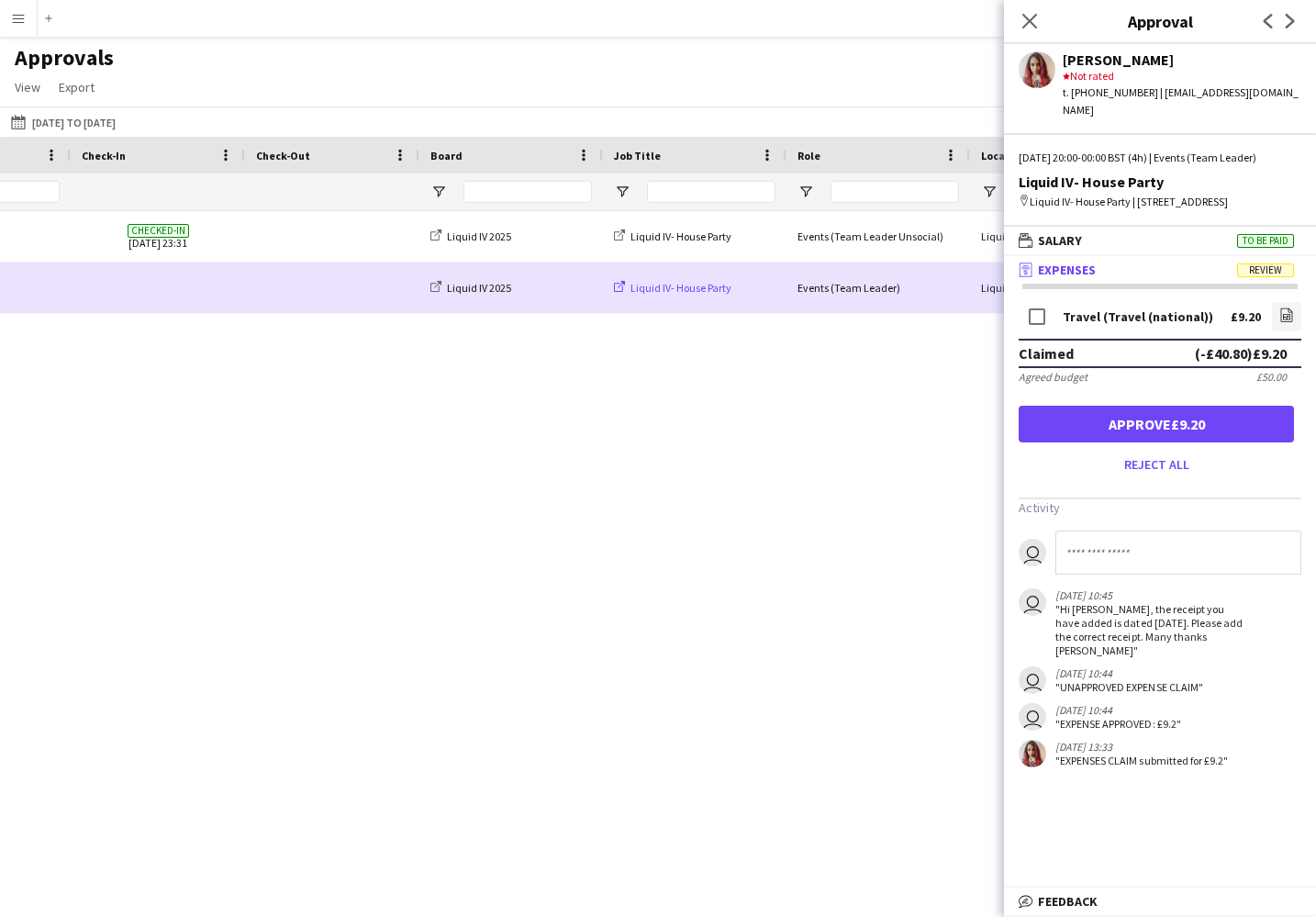
click at [621, 287] on icon at bounding box center [619, 286] width 11 height 11
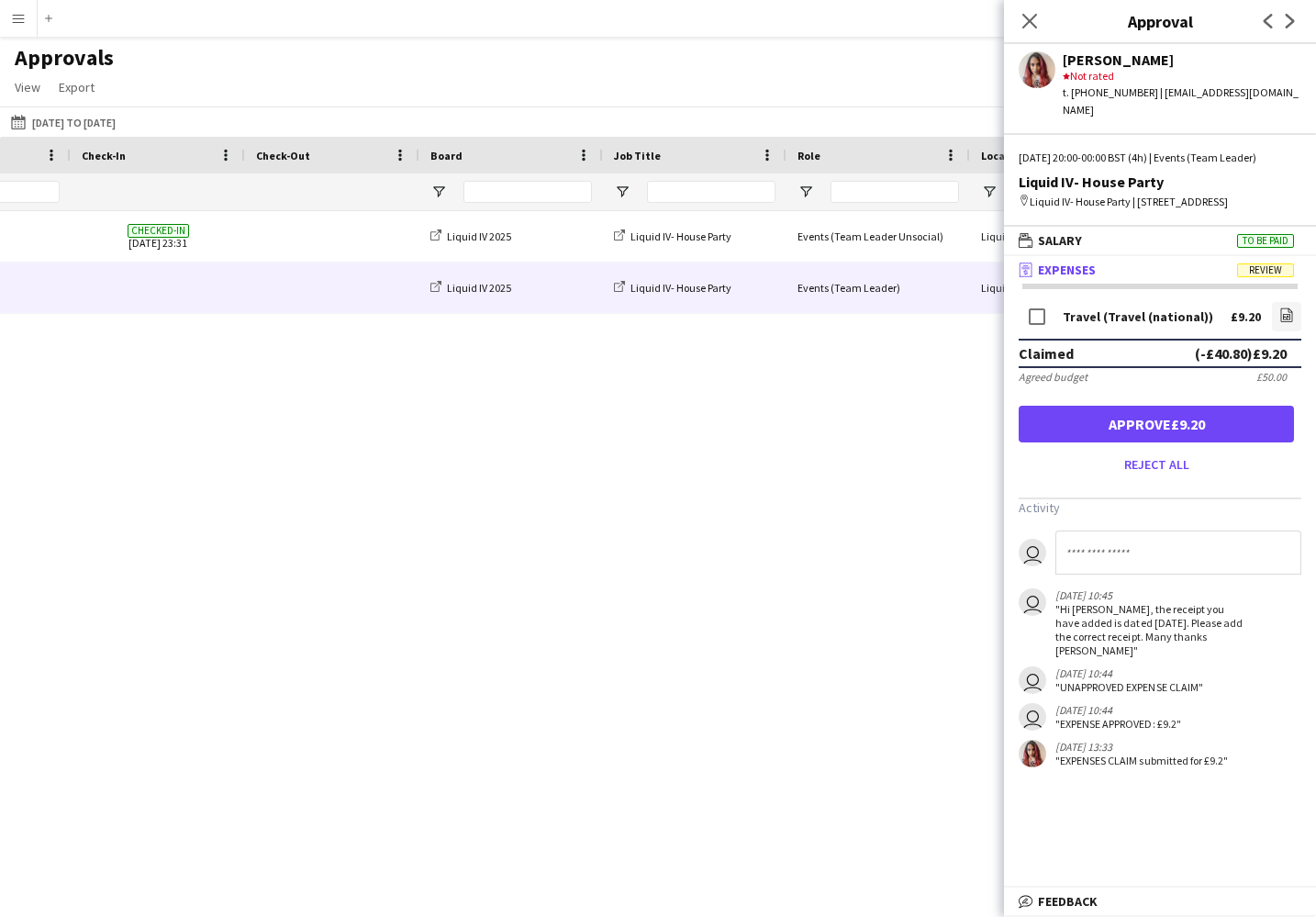
click at [19, 20] on app-icon "Menu" at bounding box center [18, 18] width 15 height 15
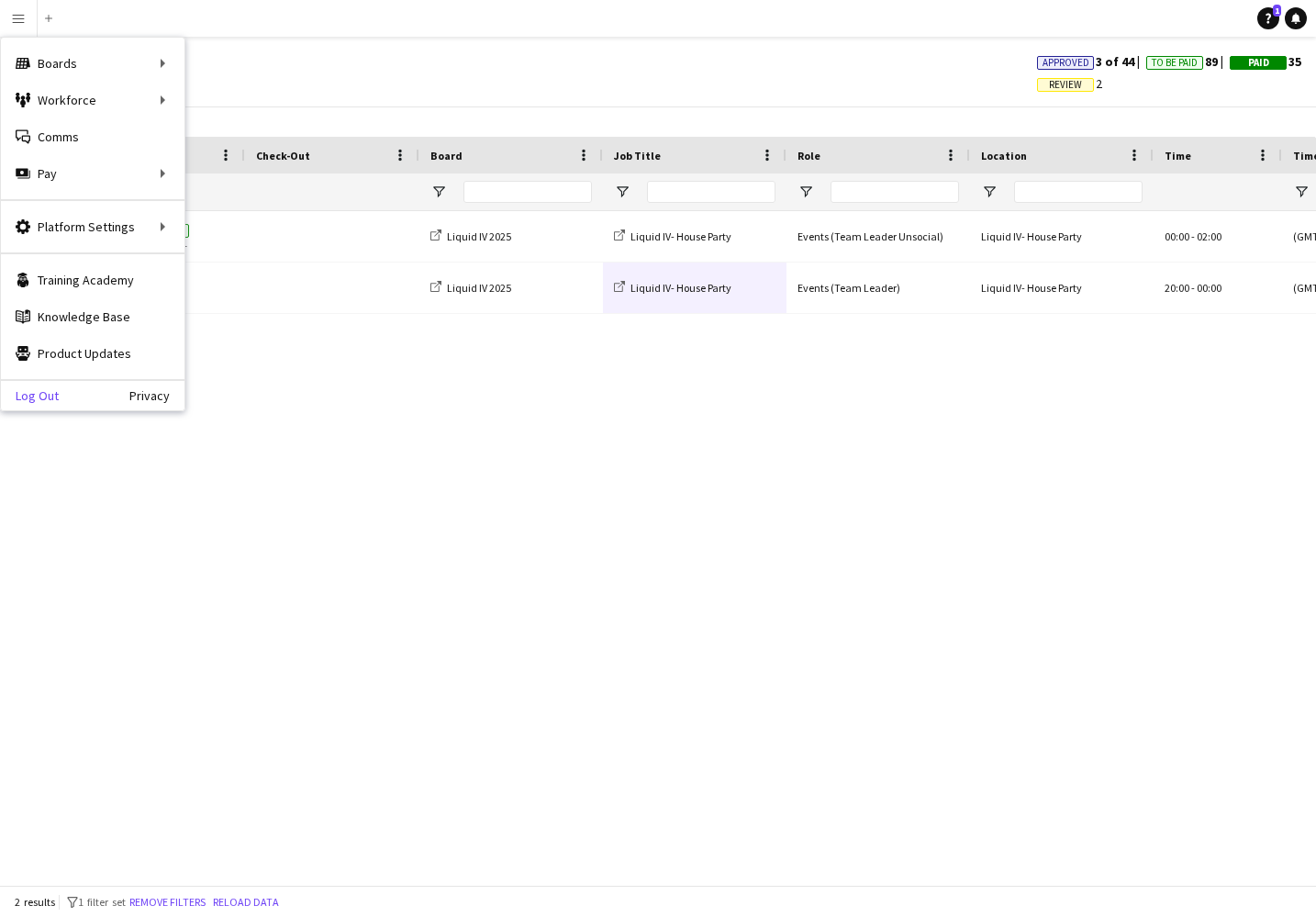
click at [49, 398] on link "Log Out" at bounding box center [29, 395] width 58 height 15
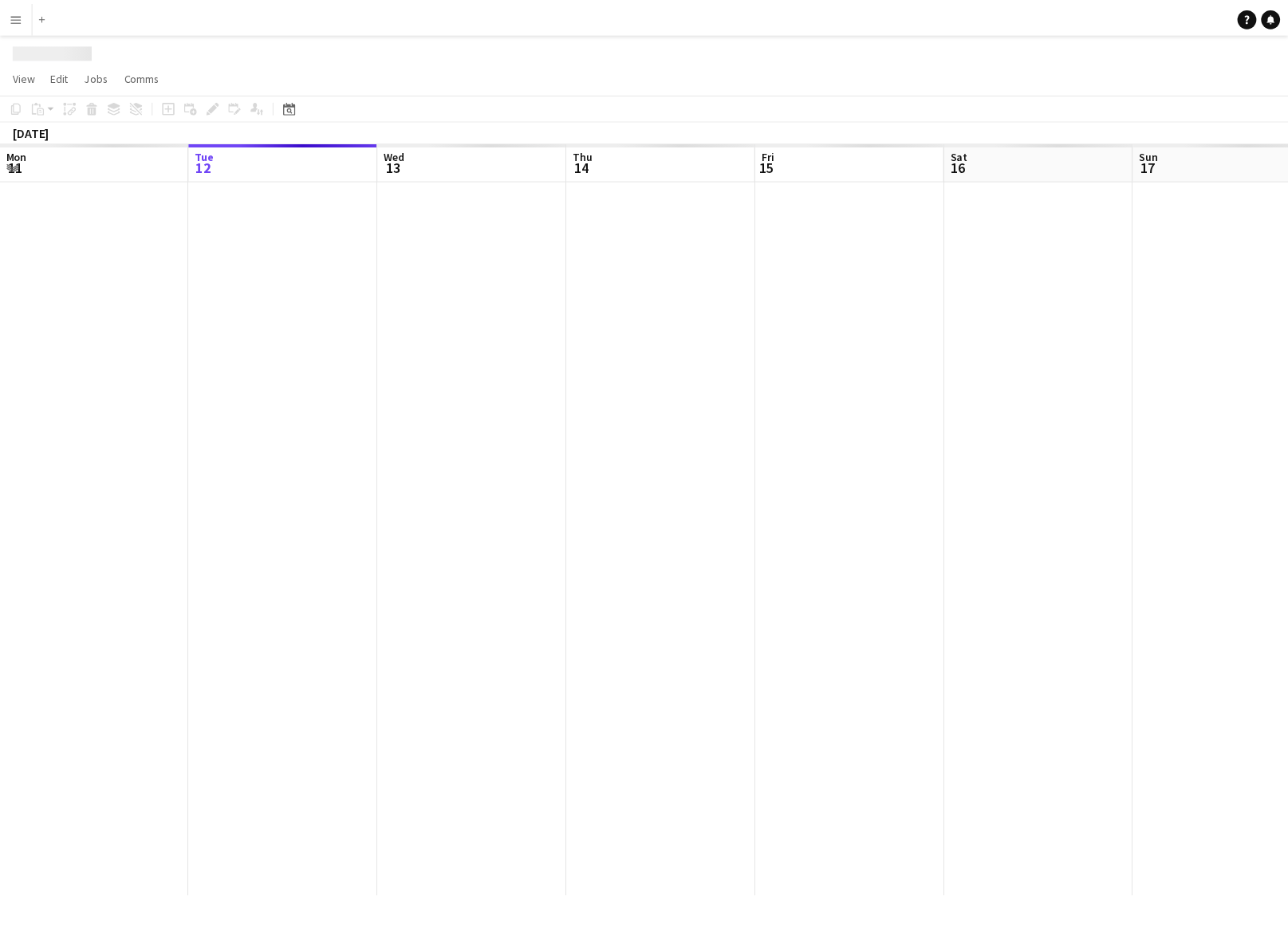
scroll to position [0, 549]
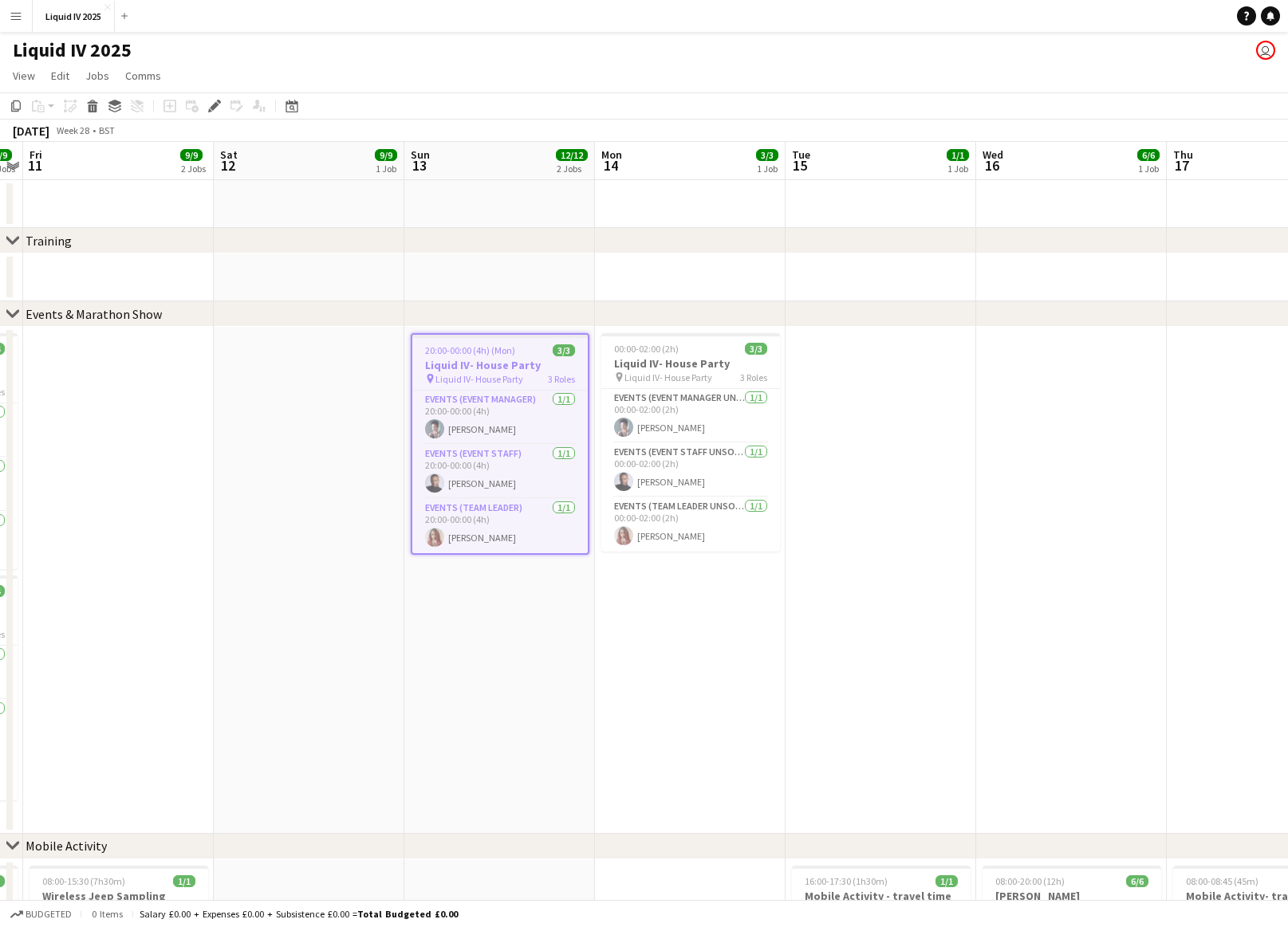
click at [727, 74] on app-page-menu "View Day view expanded Day view collapsed Month view Date picker Jump to today …" at bounding box center [644, 77] width 1288 height 30
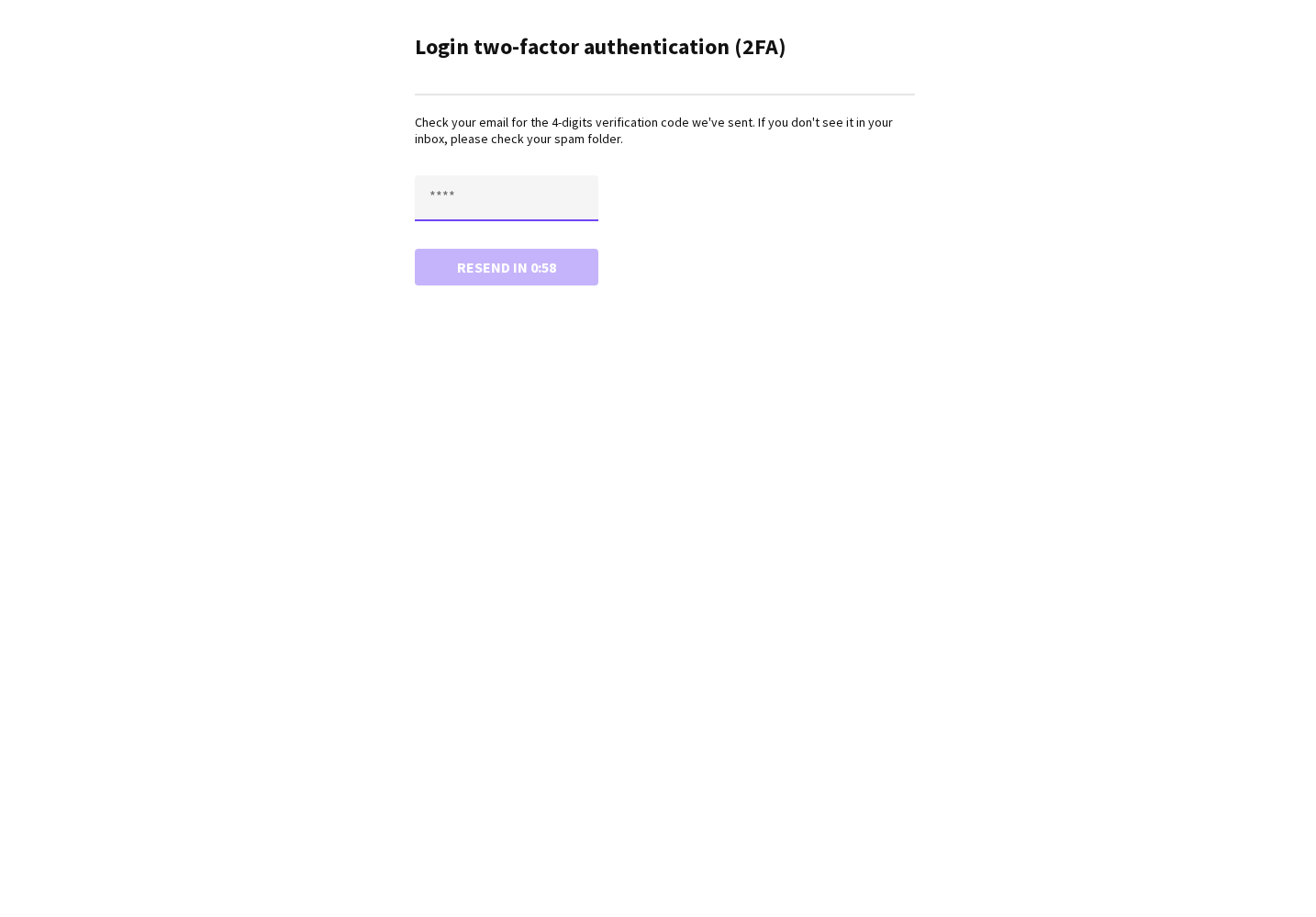
click at [449, 200] on input "text" at bounding box center [507, 198] width 183 height 46
type input "****"
click at [415, 248] on button "Confirm" at bounding box center [507, 267] width 183 height 37
